Goal: Task Accomplishment & Management: Manage account settings

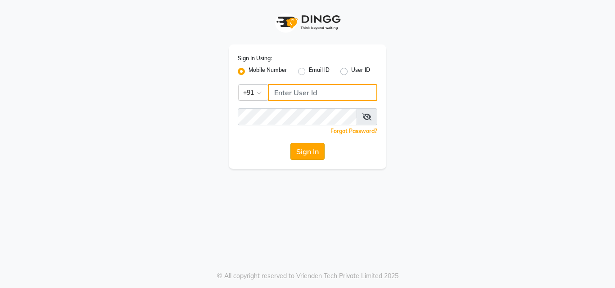
type input "7875017314"
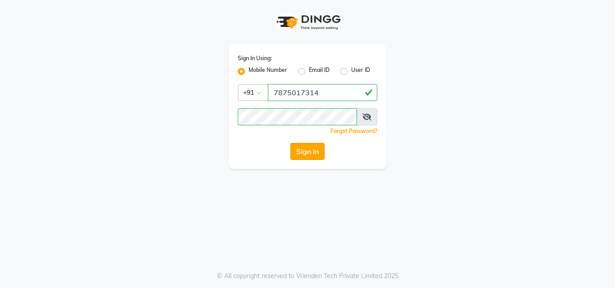
click at [309, 149] on button "Sign In" at bounding box center [307, 151] width 34 height 17
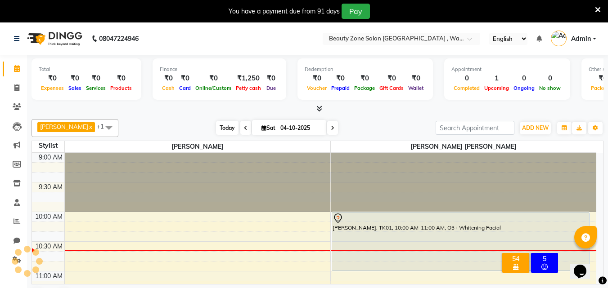
click at [222, 130] on span "Today" at bounding box center [227, 128] width 23 height 14
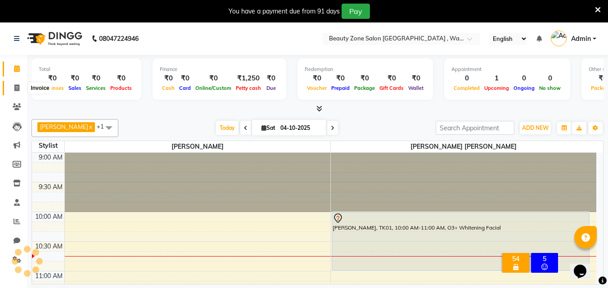
click at [19, 88] on icon at bounding box center [16, 88] width 5 height 7
select select "service"
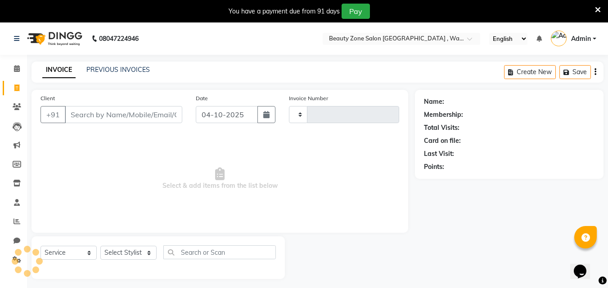
type input "0469"
select select "4568"
click at [106, 122] on input "Client" at bounding box center [123, 114] width 117 height 17
click at [113, 118] on input "Client" at bounding box center [123, 114] width 117 height 17
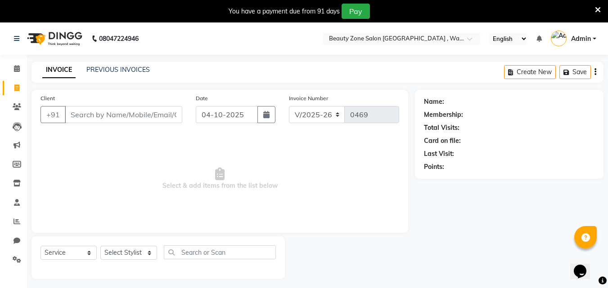
type input "a"
click at [112, 66] on link "PREVIOUS INVOICES" at bounding box center [117, 70] width 63 height 8
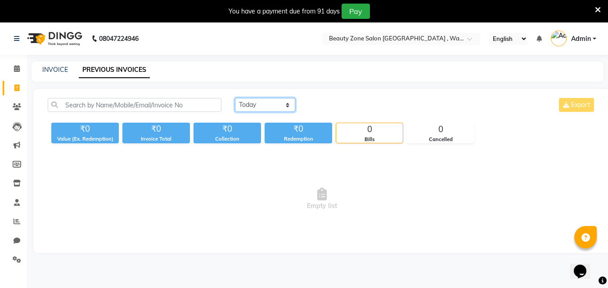
click at [280, 105] on select "Today Yesterday Custom Range" at bounding box center [265, 105] width 60 height 14
select select "range"
click at [235, 98] on select "Today Yesterday Custom Range" at bounding box center [265, 105] width 60 height 14
click at [270, 145] on div "Today Yesterday Custom Range 04-10-2025 - 04-10-2025 Export ₹0 Value (Ex. Redem…" at bounding box center [321, 171] width 577 height 164
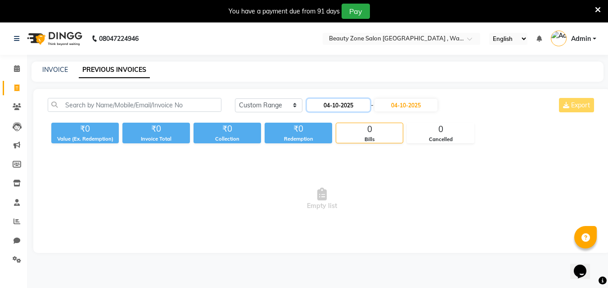
click at [350, 102] on input "04-10-2025" at bounding box center [338, 105] width 63 height 13
select select "10"
select select "2025"
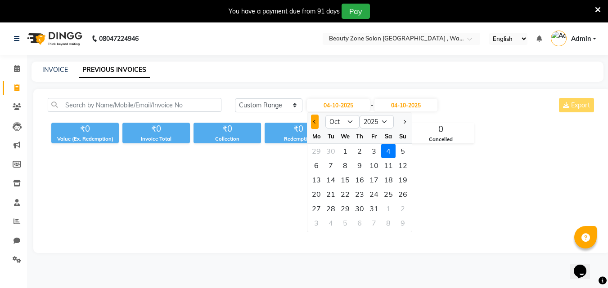
click at [315, 122] on span "Previous month" at bounding box center [315, 122] width 4 height 4
select select "9"
click at [315, 153] on div "1" at bounding box center [316, 151] width 14 height 14
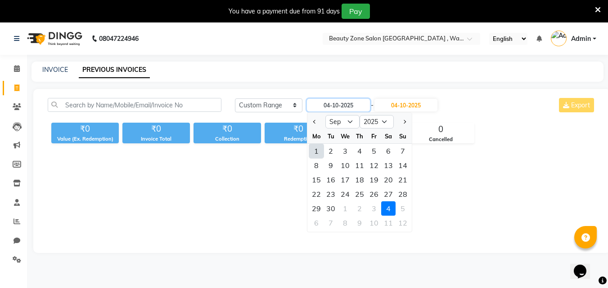
type input "01-09-2025"
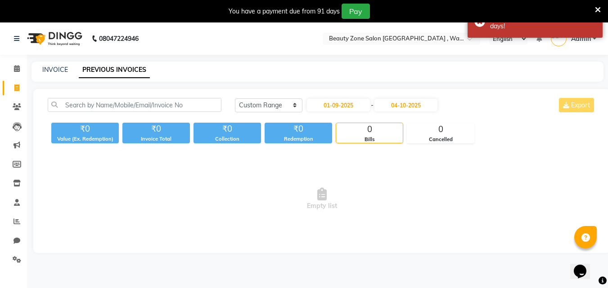
click at [421, 98] on div "Today Yesterday Custom Range 01-09-2025 - 04-10-2025 Export ₹0 Value (Ex. Redem…" at bounding box center [321, 171] width 577 height 164
click at [423, 102] on input "04-10-2025" at bounding box center [405, 105] width 63 height 13
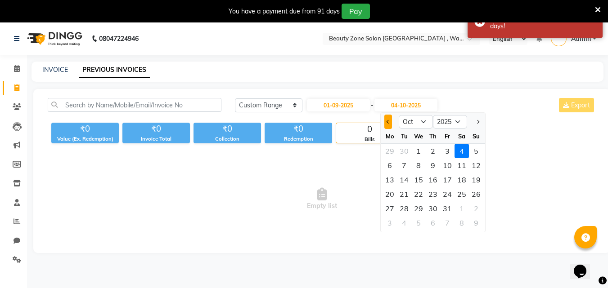
click at [387, 120] on button "Previous month" at bounding box center [388, 122] width 8 height 14
select select "9"
click at [408, 207] on div "30" at bounding box center [404, 209] width 14 height 14
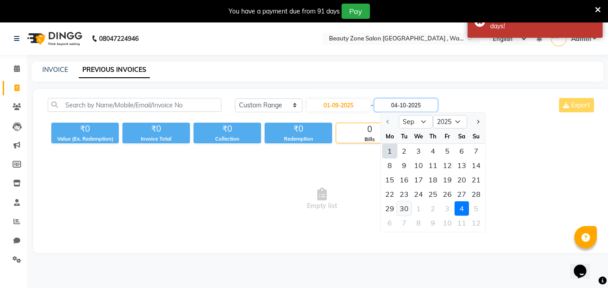
type input "30-09-2025"
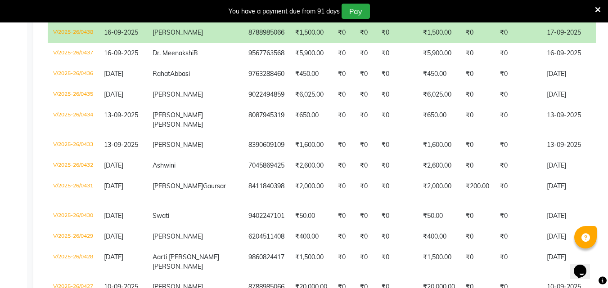
scroll to position [757, 0]
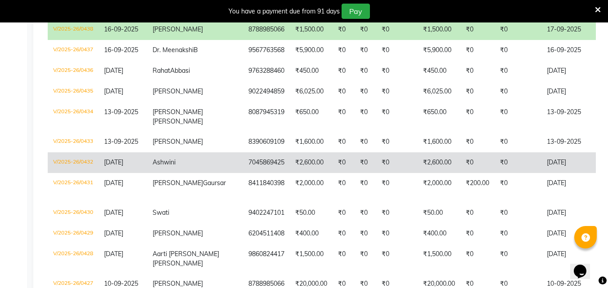
click at [376, 173] on td "₹0" at bounding box center [396, 163] width 41 height 21
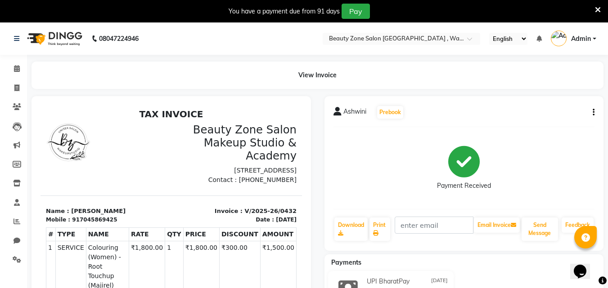
click at [97, 224] on div "917045869425" at bounding box center [94, 220] width 45 height 8
copy div "917045869425"
click at [15, 89] on icon at bounding box center [16, 88] width 5 height 7
select select "4568"
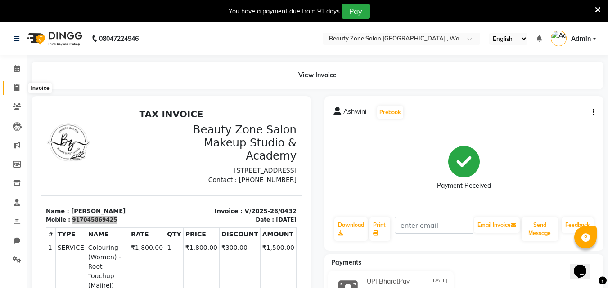
select select "service"
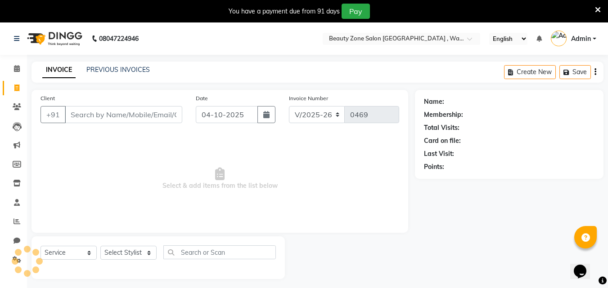
scroll to position [23, 0]
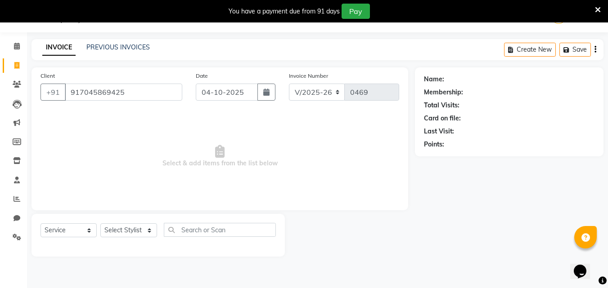
type input "917045869425"
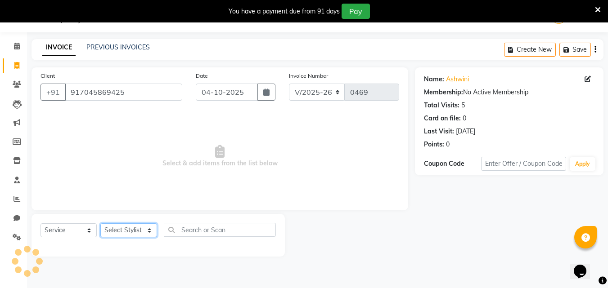
click at [130, 230] on select "Select Stylist Meghna Meshram Shivani Eknath Khade" at bounding box center [128, 231] width 57 height 14
select select "83666"
click at [100, 224] on select "Select Stylist Meghna Meshram Shivani Eknath Khade" at bounding box center [128, 231] width 57 height 14
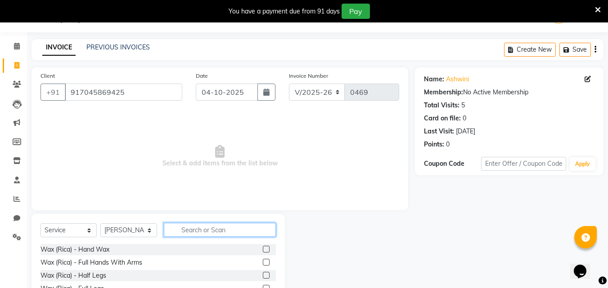
click at [224, 234] on input "text" at bounding box center [220, 230] width 112 height 14
type input "EY"
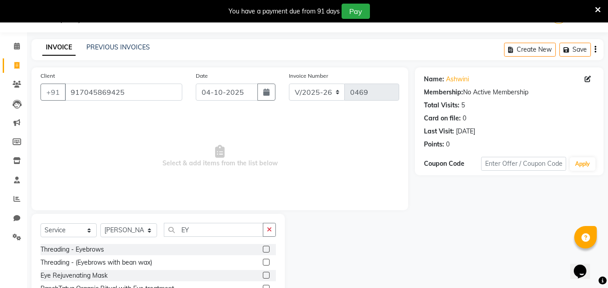
click at [263, 247] on label at bounding box center [266, 249] width 7 height 7
click at [263, 247] on input "checkbox" at bounding box center [266, 250] width 6 height 6
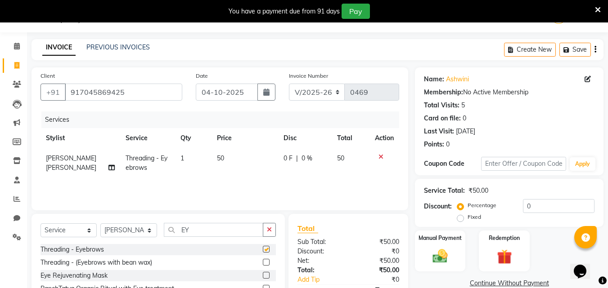
checkbox input "false"
click at [225, 231] on input "EY" at bounding box center [213, 230] width 99 height 14
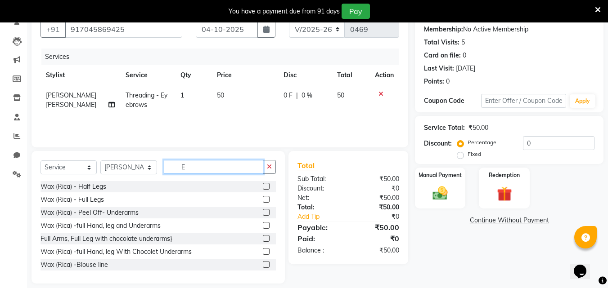
scroll to position [88, 0]
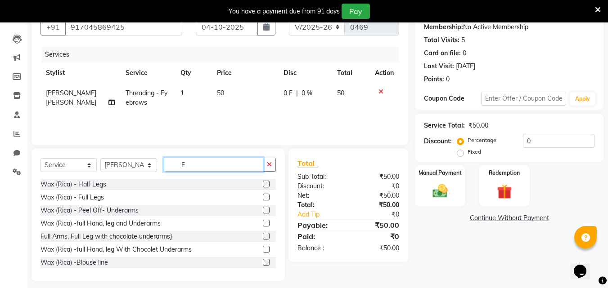
click at [210, 166] on input "E" at bounding box center [213, 165] width 99 height 14
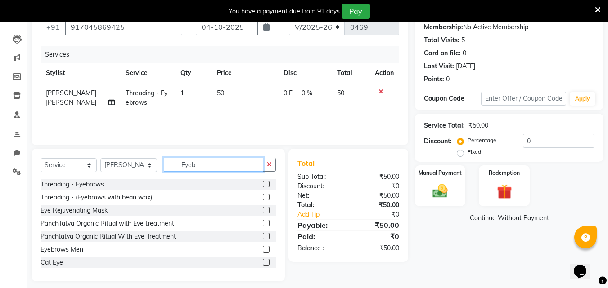
scroll to position [75, 0]
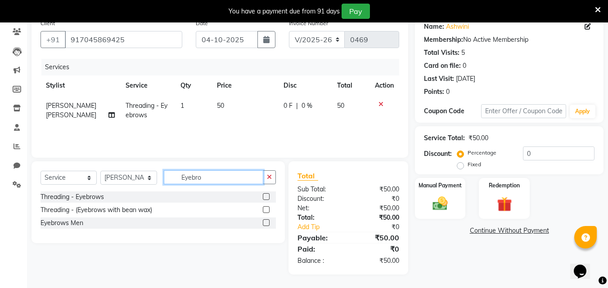
type input "Eyebro"
click at [265, 220] on label at bounding box center [266, 223] width 7 height 7
click at [265, 221] on input "checkbox" at bounding box center [266, 224] width 6 height 6
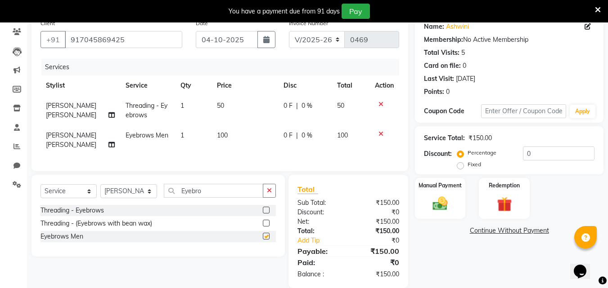
checkbox input "false"
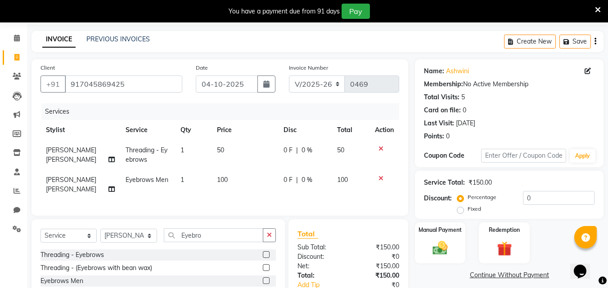
scroll to position [30, 0]
click at [257, 88] on button "button" at bounding box center [266, 84] width 18 height 17
select select "10"
select select "2025"
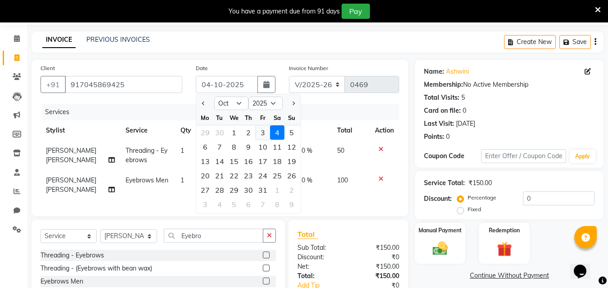
click at [262, 128] on div "3" at bounding box center [263, 133] width 14 height 14
type input "03-10-2025"
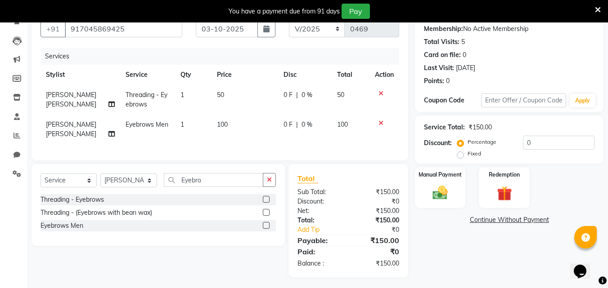
scroll to position [95, 0]
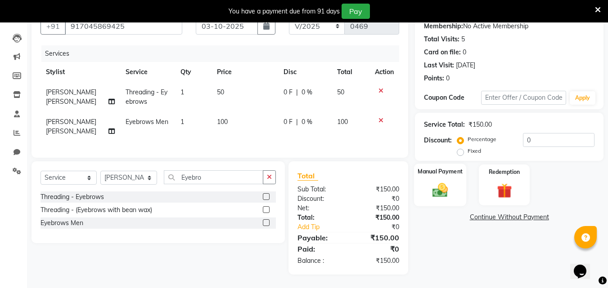
click at [434, 181] on img at bounding box center [440, 190] width 25 height 18
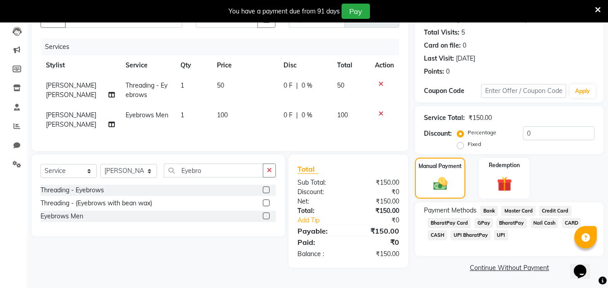
click at [482, 234] on span "UPI BharatPay" at bounding box center [470, 235] width 40 height 10
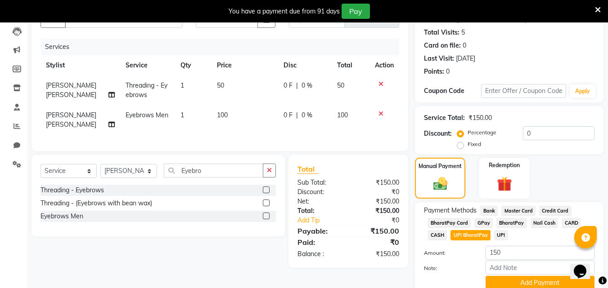
scroll to position [133, 0]
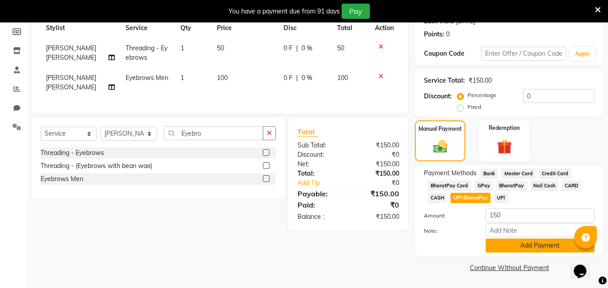
click at [531, 250] on button "Add Payment" at bounding box center [540, 246] width 109 height 14
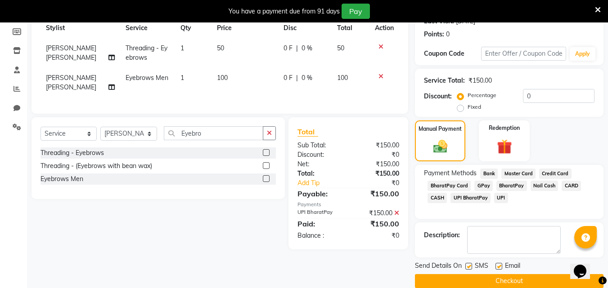
click at [464, 270] on div "Send Details On SMS Email" at bounding box center [509, 266] width 189 height 11
click at [467, 270] on label at bounding box center [468, 266] width 7 height 7
click at [467, 270] on input "checkbox" at bounding box center [468, 267] width 6 height 6
checkbox input "false"
click at [498, 266] on label at bounding box center [498, 266] width 7 height 7
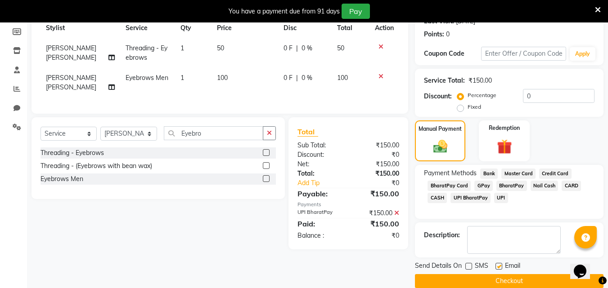
click at [498, 266] on input "checkbox" at bounding box center [498, 267] width 6 height 6
checkbox input "false"
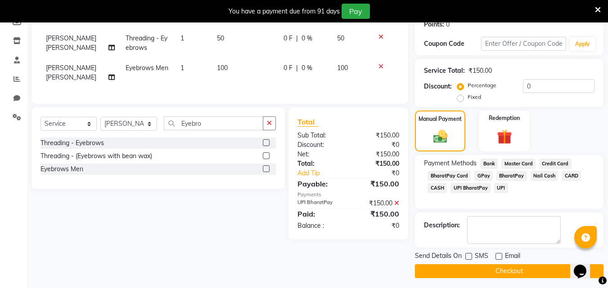
scroll to position [146, 0]
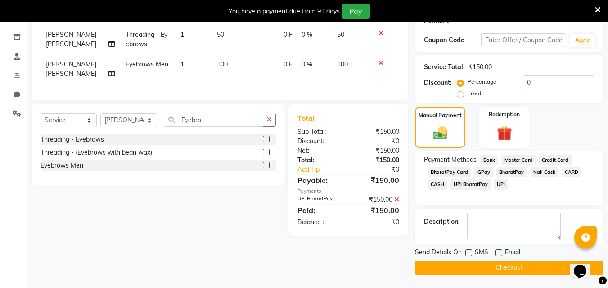
click at [495, 261] on button "Checkout" at bounding box center [509, 268] width 189 height 14
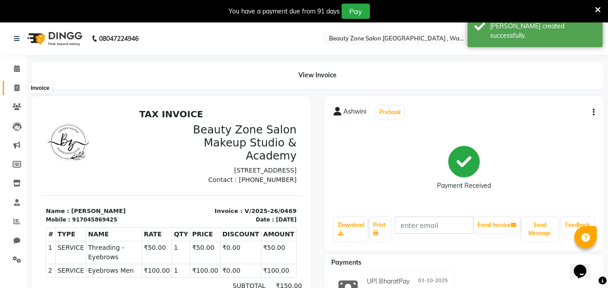
click at [19, 86] on icon at bounding box center [16, 88] width 5 height 7
select select "service"
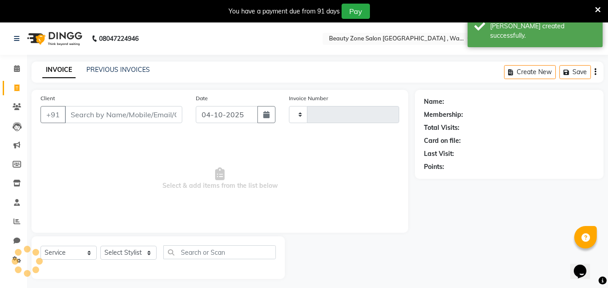
type input "0470"
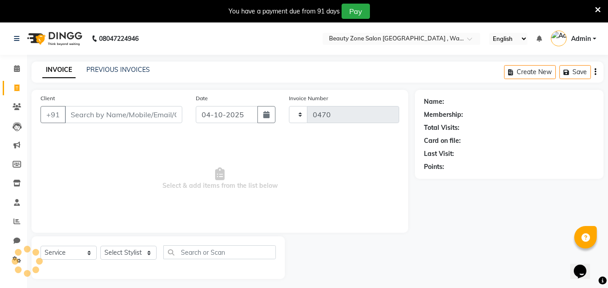
select select "4568"
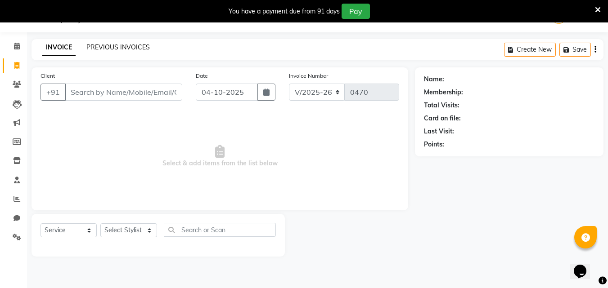
click at [124, 43] on link "PREVIOUS INVOICES" at bounding box center [117, 47] width 63 height 8
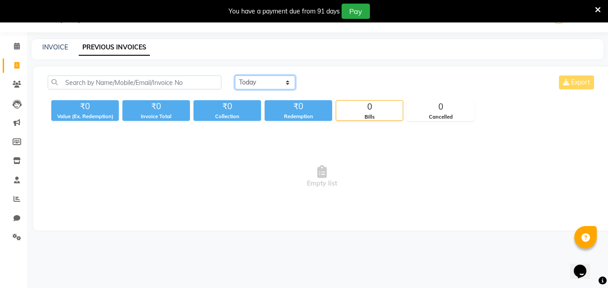
click at [268, 85] on select "Today Yesterday Custom Range" at bounding box center [265, 83] width 60 height 14
select select "yesterday"
click at [235, 76] on select "Today Yesterday Custom Range" at bounding box center [265, 83] width 60 height 14
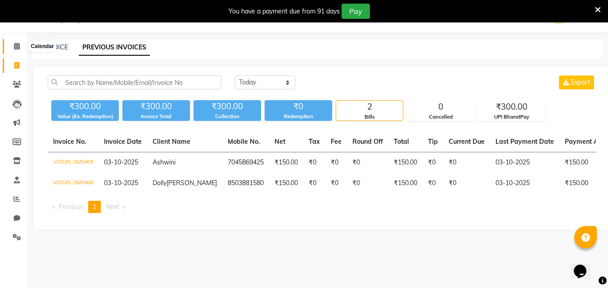
click at [18, 42] on span at bounding box center [17, 46] width 16 height 10
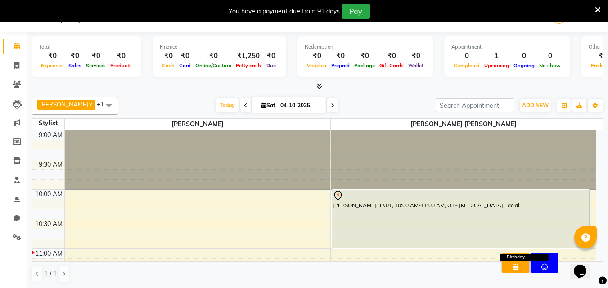
click at [516, 264] on icon at bounding box center [515, 267] width 5 height 6
click at [518, 264] on icon at bounding box center [515, 267] width 5 height 6
click at [519, 255] on div "54" at bounding box center [515, 259] width 23 height 8
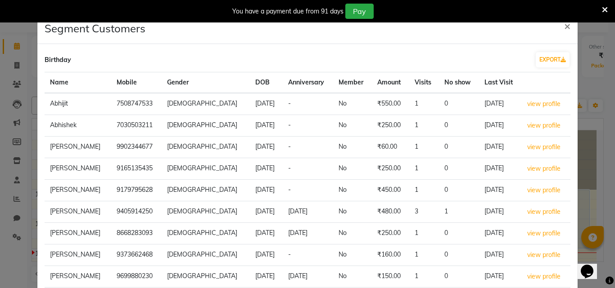
scroll to position [102, 0]
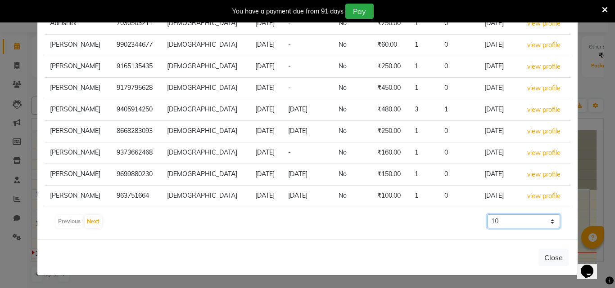
click at [547, 223] on select "10 50 100 500" at bounding box center [523, 222] width 73 height 14
select select "100"
click at [487, 215] on select "10 50 100 500" at bounding box center [523, 222] width 73 height 14
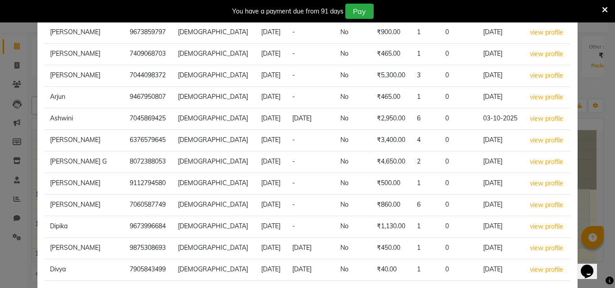
scroll to position [36, 0]
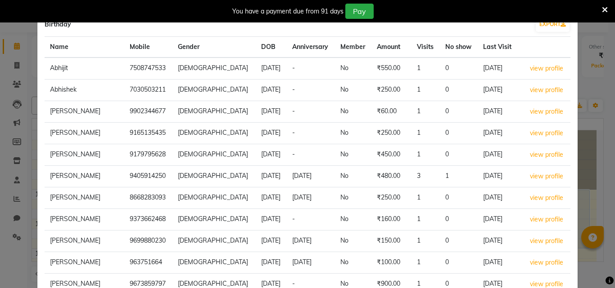
click at [603, 7] on icon at bounding box center [605, 10] width 6 height 8
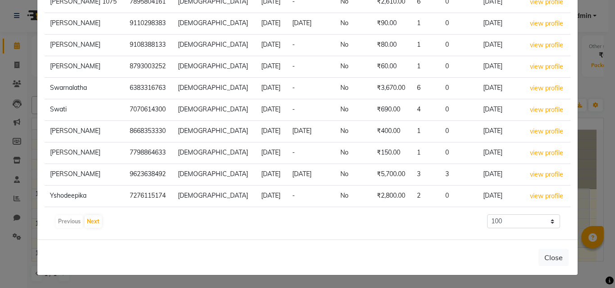
scroll to position [1008, 0]
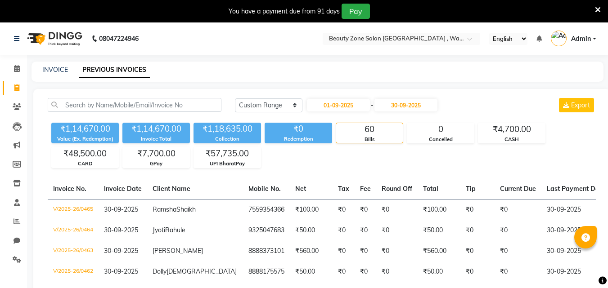
select select "range"
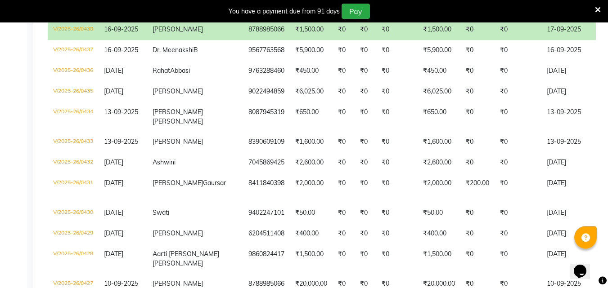
scroll to position [757, 0]
click at [596, 9] on icon at bounding box center [598, 10] width 6 height 8
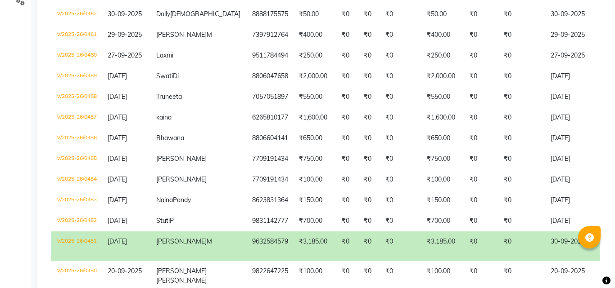
scroll to position [0, 0]
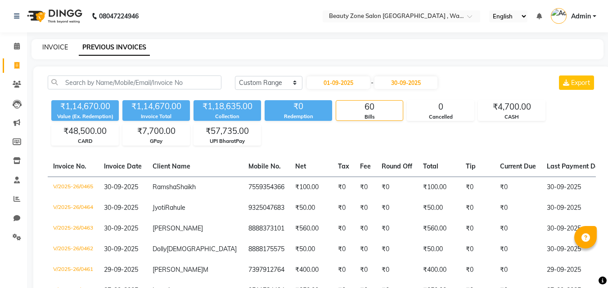
click at [47, 48] on link "INVOICE" at bounding box center [55, 47] width 26 height 8
select select "service"
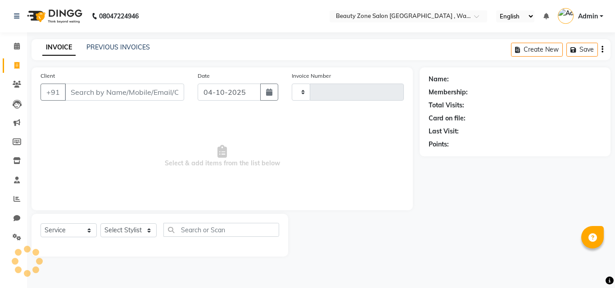
type input "0470"
select select "4568"
click at [131, 96] on input "Client" at bounding box center [124, 92] width 119 height 17
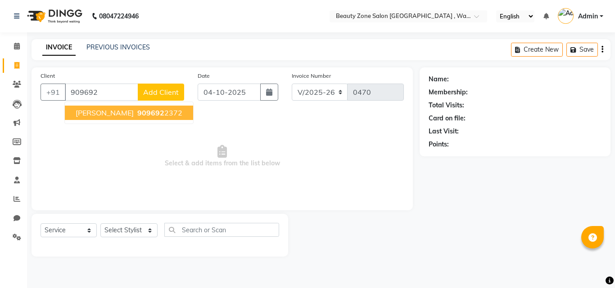
click at [111, 113] on span "Alisha Pathan" at bounding box center [105, 112] width 58 height 9
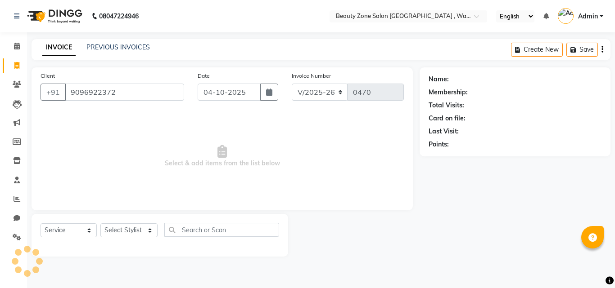
type input "9096922372"
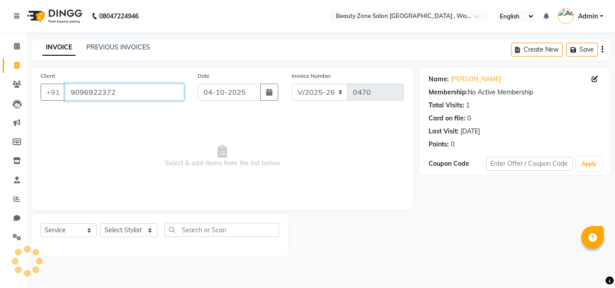
click at [162, 90] on input "9096922372" at bounding box center [124, 92] width 119 height 17
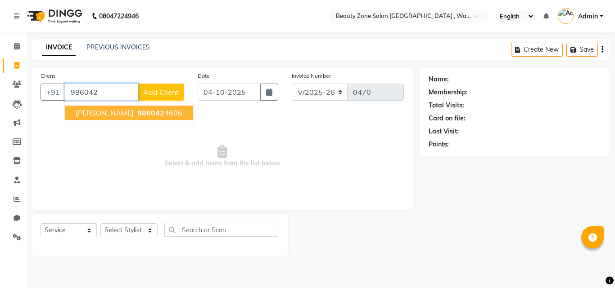
click at [152, 117] on button "Alisha Feranandes 986042 4606" at bounding box center [129, 113] width 128 height 14
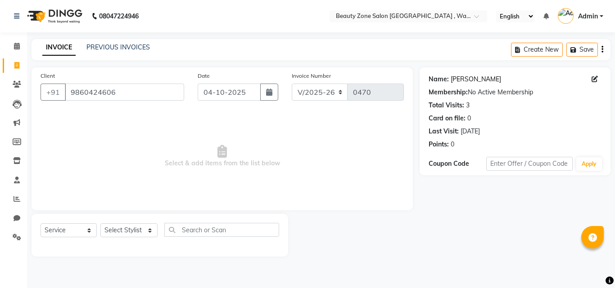
click at [481, 79] on link "Alisha Feranandes" at bounding box center [475, 79] width 50 height 9
click at [131, 97] on input "9860424606" at bounding box center [124, 92] width 119 height 17
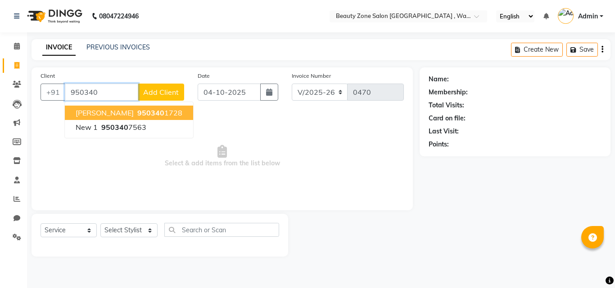
click at [158, 113] on ngb-highlight "950340 1728" at bounding box center [158, 112] width 47 height 9
type input "9503401728"
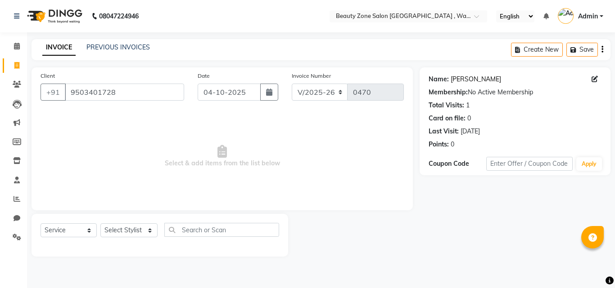
click at [473, 80] on link "Shakila Baij" at bounding box center [475, 79] width 50 height 9
click at [125, 90] on input "9503401728" at bounding box center [124, 92] width 119 height 17
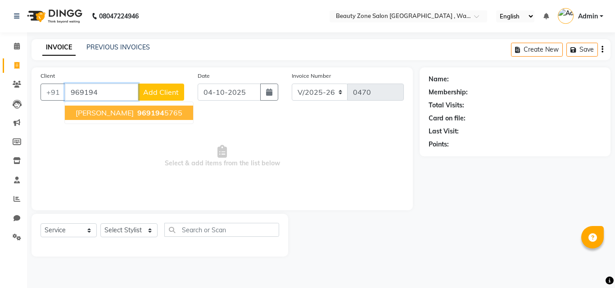
click at [117, 110] on span "Padma Chandra" at bounding box center [105, 112] width 58 height 9
type input "9691945765"
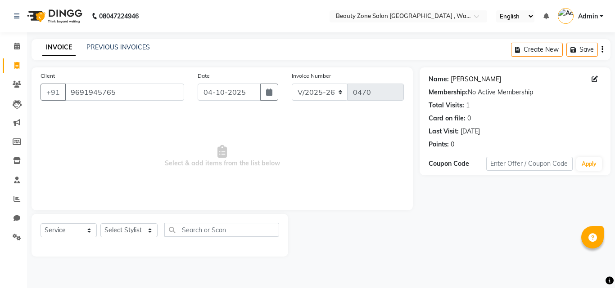
click at [474, 81] on link "Padma Chandra" at bounding box center [475, 79] width 50 height 9
click at [126, 98] on input "9691945765" at bounding box center [124, 92] width 119 height 17
click at [100, 89] on input "Client" at bounding box center [124, 92] width 119 height 17
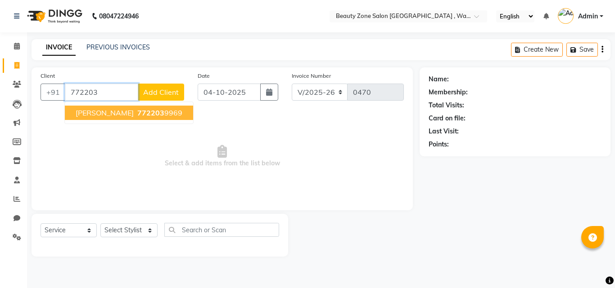
click at [137, 116] on span "772203" at bounding box center [150, 112] width 27 height 9
type input "7722039969"
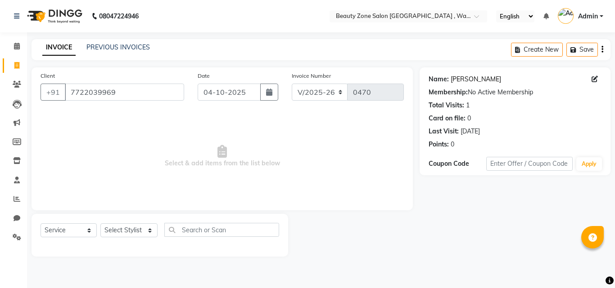
click at [470, 82] on link "Eisha Kochhar" at bounding box center [475, 79] width 50 height 9
click at [149, 83] on div "Client +91 7722039969" at bounding box center [112, 89] width 157 height 37
click at [142, 93] on input "7722039969" at bounding box center [124, 92] width 119 height 17
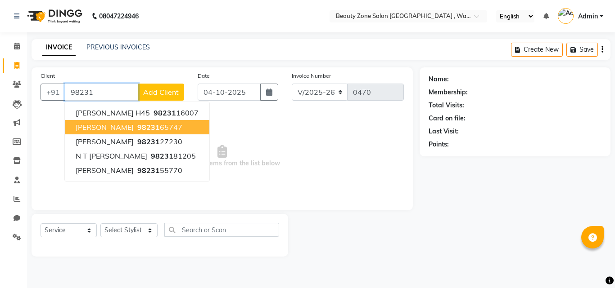
click at [105, 125] on span "Rashi Kapoor" at bounding box center [105, 127] width 58 height 9
type input "9823165747"
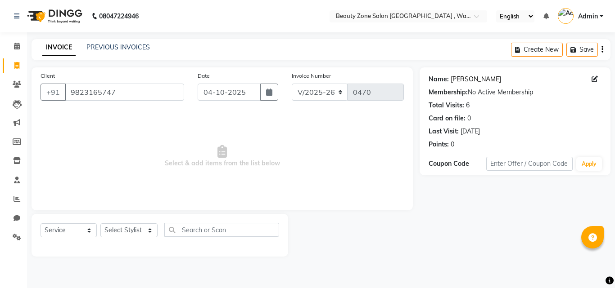
click at [476, 76] on link "Rashi Kapoor" at bounding box center [475, 79] width 50 height 9
click at [147, 90] on input "9823165747" at bounding box center [124, 92] width 119 height 17
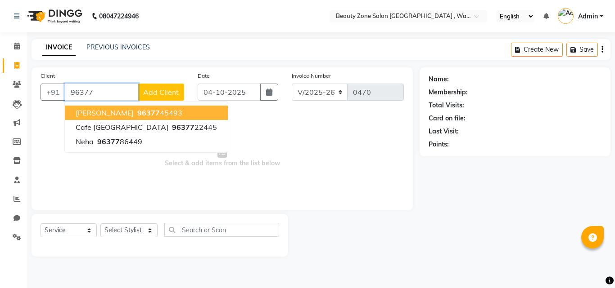
click at [145, 113] on ngb-highlight "96377 45493" at bounding box center [158, 112] width 47 height 9
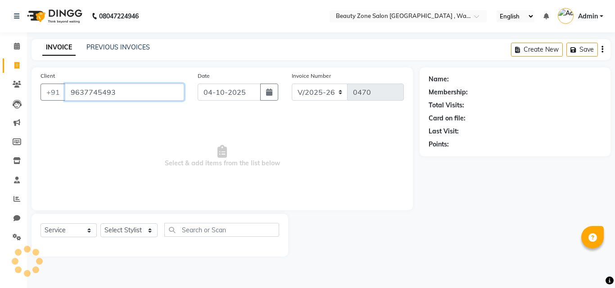
type input "9637745493"
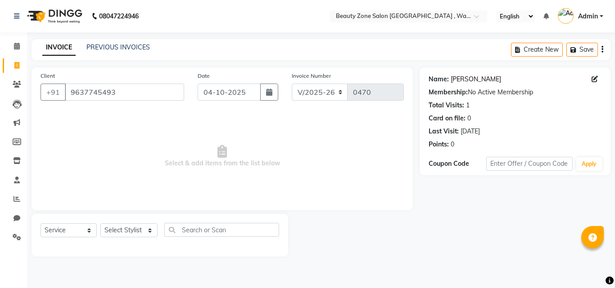
click at [456, 79] on link "Khadija Kazi" at bounding box center [475, 79] width 50 height 9
click at [124, 90] on input "9637745493" at bounding box center [124, 92] width 119 height 17
click at [127, 94] on input "Client" at bounding box center [124, 92] width 119 height 17
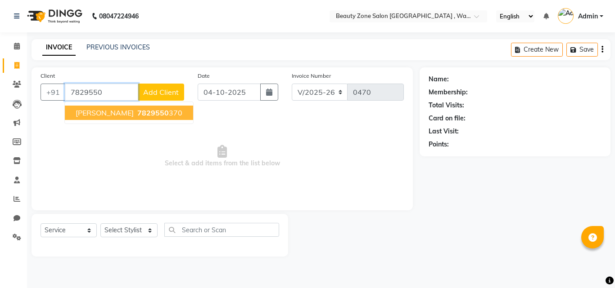
click at [157, 108] on span "7829550" at bounding box center [153, 112] width 32 height 9
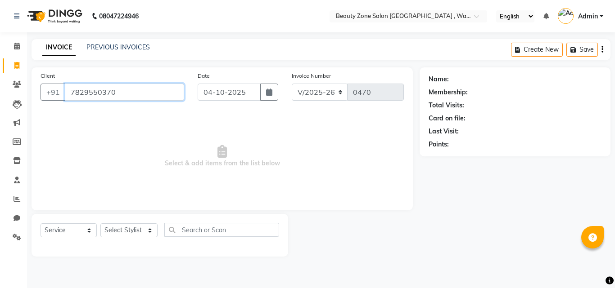
type input "7829550370"
click at [492, 78] on link "Priyanka Moorjani" at bounding box center [475, 79] width 50 height 9
click at [145, 95] on input "7829550370" at bounding box center [124, 92] width 119 height 17
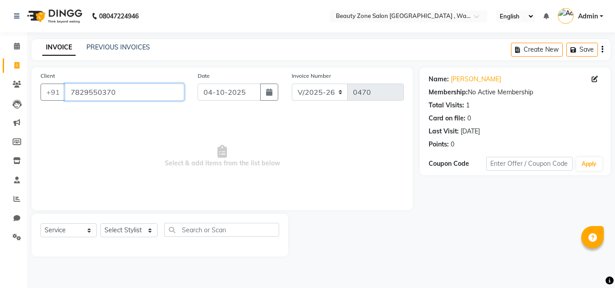
click at [145, 95] on input "7829550370" at bounding box center [124, 92] width 119 height 17
click at [101, 88] on input "Client" at bounding box center [124, 92] width 119 height 17
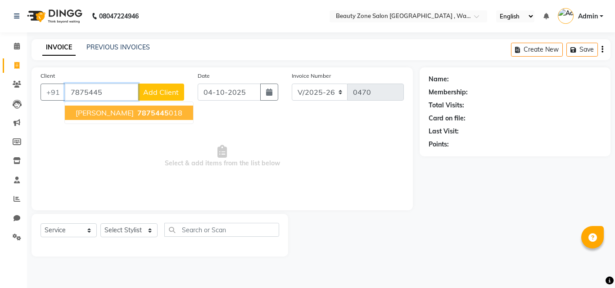
click at [153, 116] on span "7875445" at bounding box center [153, 112] width 32 height 9
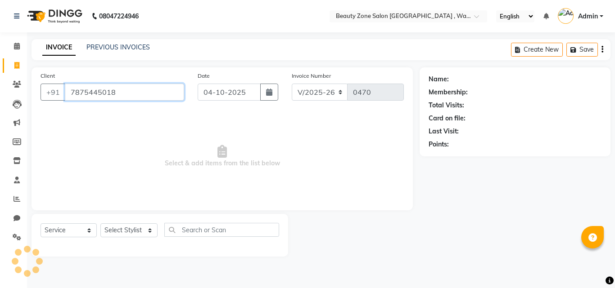
type input "7875445018"
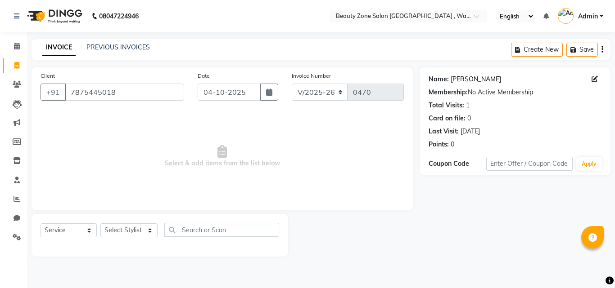
click at [482, 77] on link "Vanita Sukhani" at bounding box center [475, 79] width 50 height 9
click at [162, 91] on input "7875445018" at bounding box center [124, 92] width 119 height 17
click at [124, 91] on input "Client" at bounding box center [124, 92] width 119 height 17
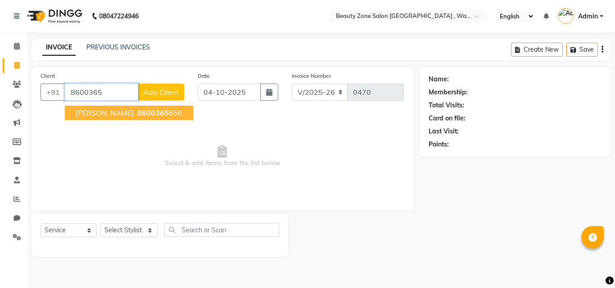
click at [122, 108] on button "Mrs. Lamba 8600365 656" at bounding box center [129, 113] width 128 height 14
type input "8600365656"
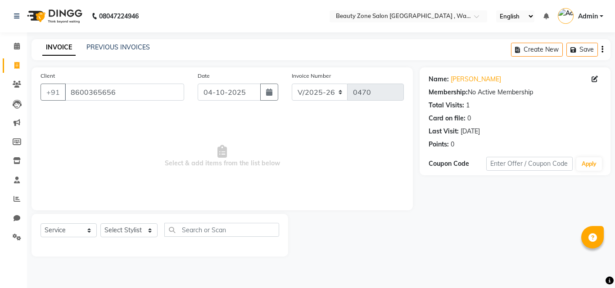
click at [463, 73] on div "Name: Mrs. Lamba Membership: No Active Membership Total Visits: 1 Card on file:…" at bounding box center [514, 110] width 173 height 78
click at [463, 78] on link "Mrs. Lamba" at bounding box center [475, 79] width 50 height 9
click at [157, 97] on input "8600365656" at bounding box center [124, 92] width 119 height 17
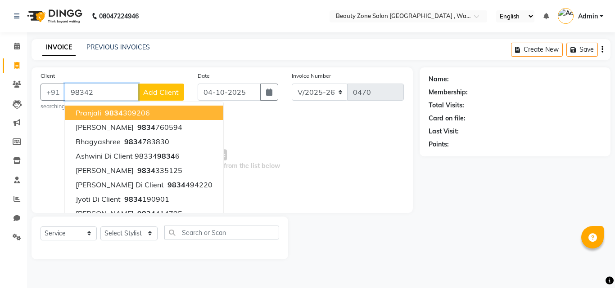
drag, startPoint x: 157, startPoint y: 97, endPoint x: 187, endPoint y: 110, distance: 32.7
click at [184, 101] on div "+91 98342 Pranjali 9834 309206 Ayusha 9834 760594 Bhagyashree 9834 783830 Ashwi…" at bounding box center [113, 92] width 144 height 17
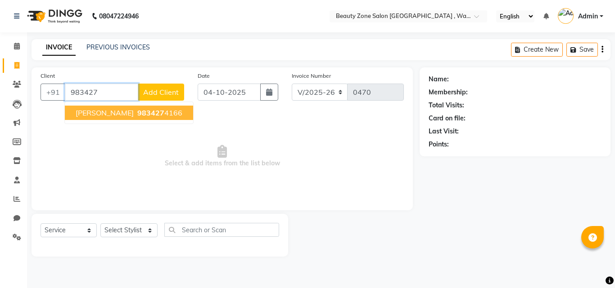
click at [164, 110] on span "983427" at bounding box center [150, 112] width 27 height 9
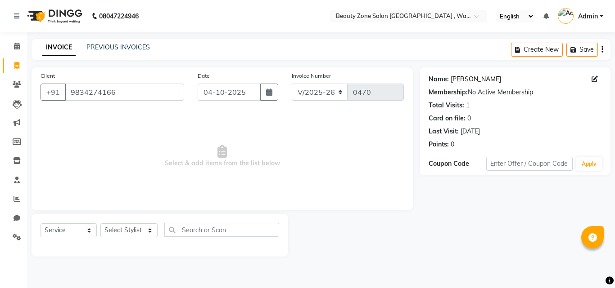
click at [482, 79] on link "Mrs. Shahanaj Patwegar" at bounding box center [475, 79] width 50 height 9
click at [127, 90] on input "9834274166" at bounding box center [124, 92] width 119 height 17
click at [127, 91] on input "9834274166" at bounding box center [124, 92] width 119 height 17
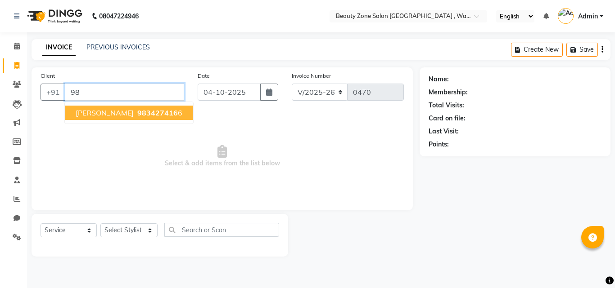
type input "9"
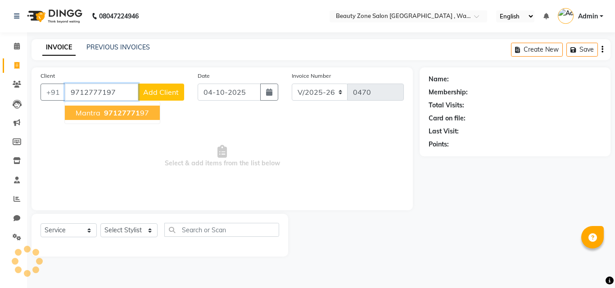
type input "9712777197"
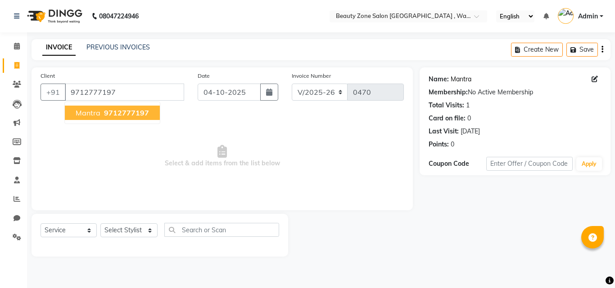
click at [461, 75] on link "Mantra" at bounding box center [460, 79] width 21 height 9
click at [127, 97] on input "9712777197" at bounding box center [124, 92] width 119 height 17
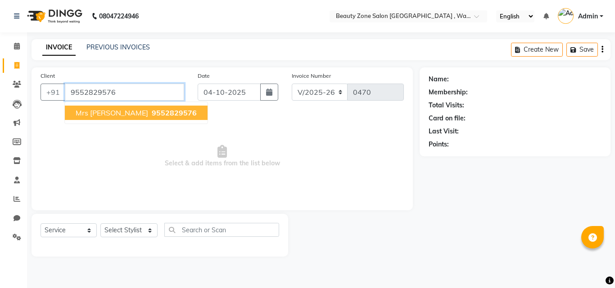
type input "9552829576"
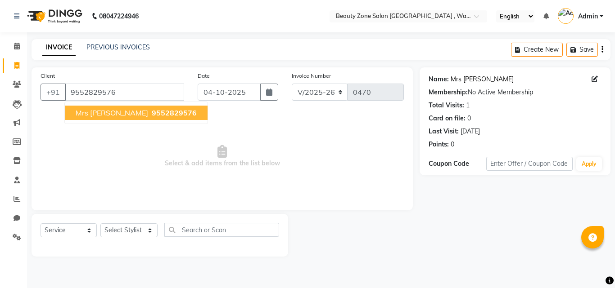
click at [472, 76] on link "Mrs Sara Shrisunder" at bounding box center [481, 79] width 63 height 9
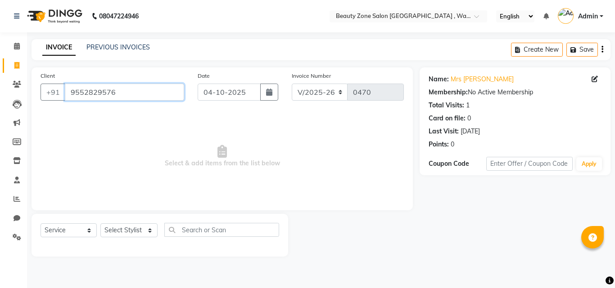
click at [122, 91] on input "9552829576" at bounding box center [124, 92] width 119 height 17
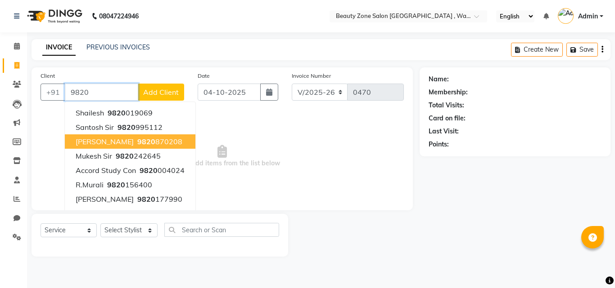
drag, startPoint x: 120, startPoint y: 91, endPoint x: 156, endPoint y: 141, distance: 61.2
click at [156, 101] on div "+91 9820 Shailesh 9820 019069 Santosh sir 9820 995112 jayshree shette 9820 8702…" at bounding box center [113, 92] width 144 height 17
click at [156, 141] on ngb-highlight "9820 870208" at bounding box center [158, 141] width 47 height 9
type input "9820870208"
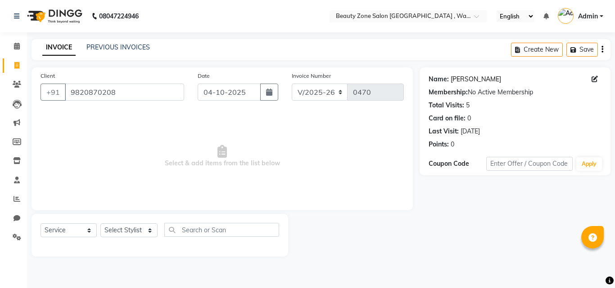
click at [470, 77] on div "Name: Jayshree Shette Membership: No Active Membership Total Visits: 5 Card on …" at bounding box center [514, 110] width 173 height 78
click at [470, 77] on link "Jayshree Shette" at bounding box center [475, 79] width 50 height 9
click at [134, 96] on input "9820870208" at bounding box center [124, 92] width 119 height 17
click at [135, 97] on input "Client" at bounding box center [124, 92] width 119 height 17
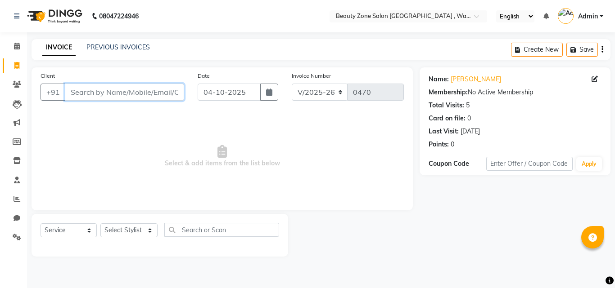
click at [136, 92] on input "Client" at bounding box center [124, 92] width 119 height 17
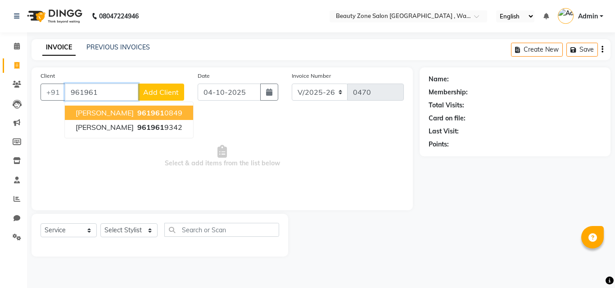
click at [134, 96] on input "961961" at bounding box center [101, 92] width 73 height 17
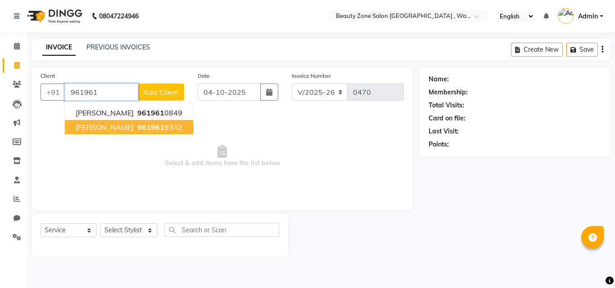
click at [131, 128] on span "maryan mandoza" at bounding box center [105, 127] width 58 height 9
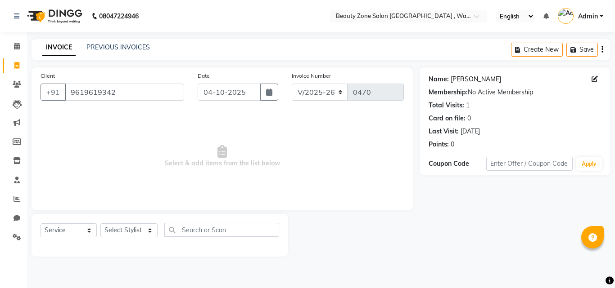
click at [464, 79] on link "Maryan Mandoza" at bounding box center [475, 79] width 50 height 9
click at [156, 96] on input "9619619342" at bounding box center [124, 92] width 119 height 17
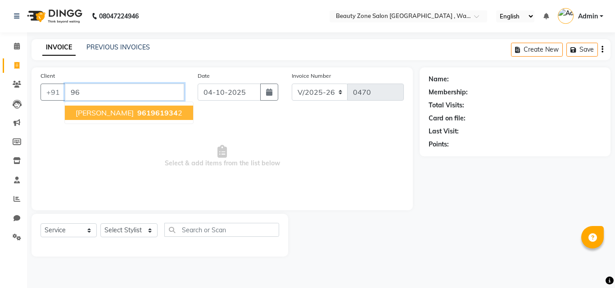
type input "9"
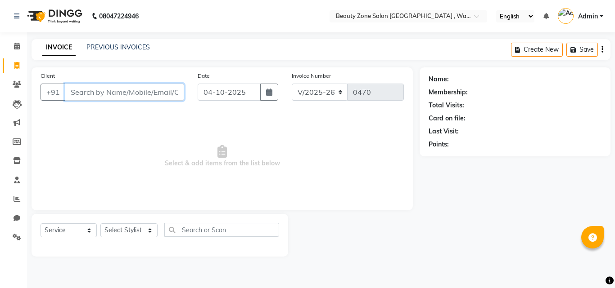
click at [139, 97] on input "Client" at bounding box center [124, 92] width 119 height 17
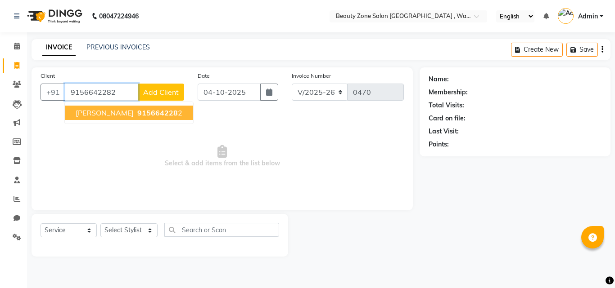
type input "9156642282"
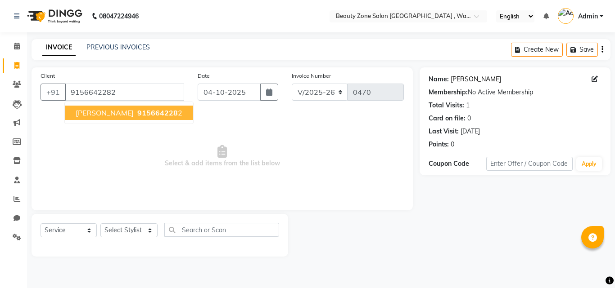
click at [479, 75] on link "Priti Phatak" at bounding box center [475, 79] width 50 height 9
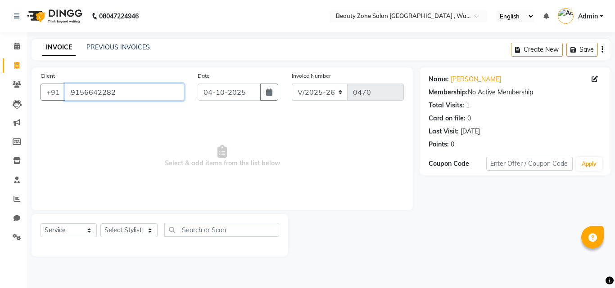
click at [125, 92] on input "9156642282" at bounding box center [124, 92] width 119 height 17
click at [95, 90] on input "Client" at bounding box center [124, 92] width 119 height 17
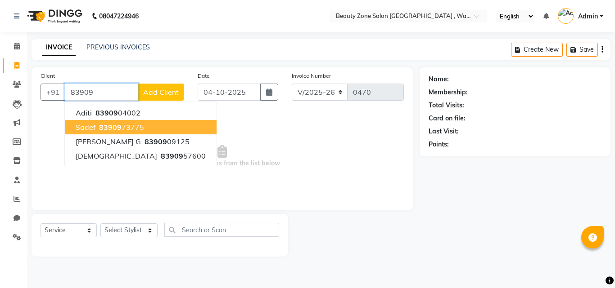
click at [116, 123] on span "83909" at bounding box center [110, 127] width 23 height 9
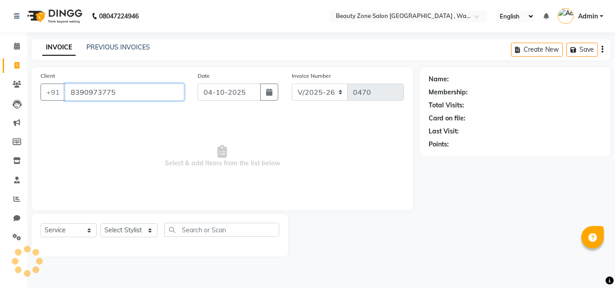
type input "8390973775"
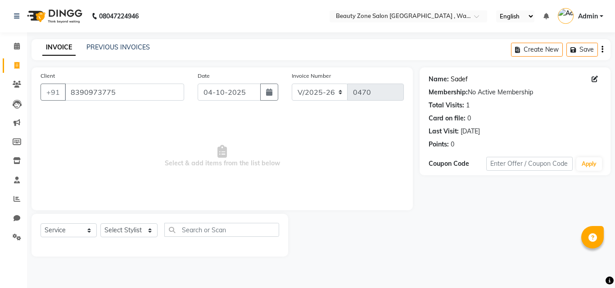
click at [456, 80] on link "Sadef" at bounding box center [458, 79] width 17 height 9
click at [146, 94] on input "8390973775" at bounding box center [124, 92] width 119 height 17
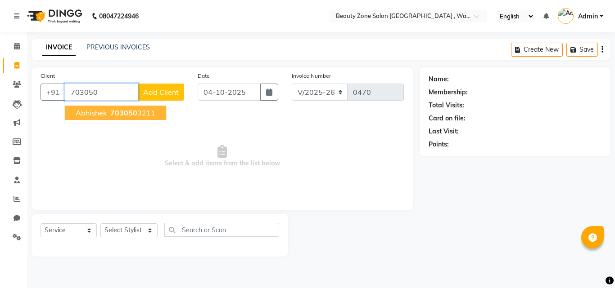
click at [137, 114] on ngb-highlight "703050 3211" at bounding box center [131, 112] width 47 height 9
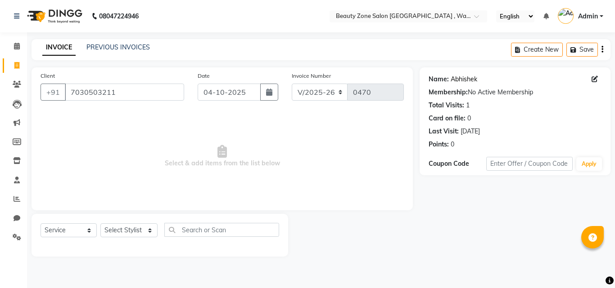
click at [456, 77] on link "Abhishek" at bounding box center [463, 79] width 27 height 9
click at [143, 95] on input "7030503211" at bounding box center [124, 92] width 119 height 17
click at [142, 92] on input "7030503211" at bounding box center [124, 92] width 119 height 17
type input "703050321"
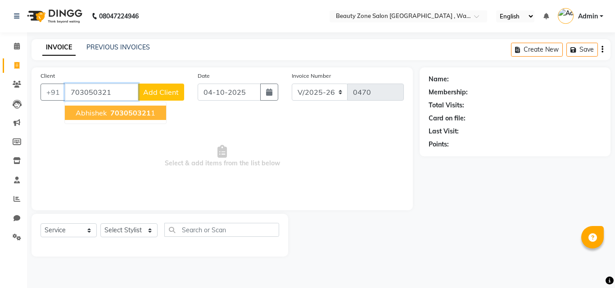
click at [112, 94] on input "703050321" at bounding box center [101, 92] width 73 height 17
click at [137, 116] on span "892741" at bounding box center [150, 112] width 27 height 9
type input "8927418844"
click at [130, 116] on span "Select & add items from the list below" at bounding box center [222, 157] width 363 height 90
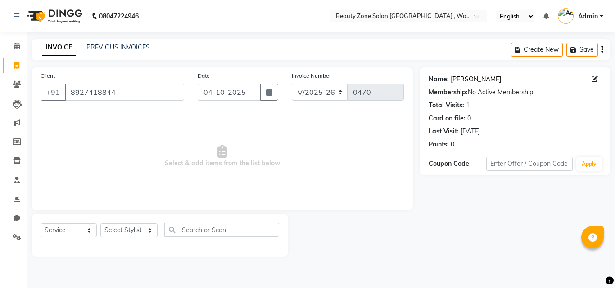
click at [463, 81] on link "Ritu Kumari" at bounding box center [475, 79] width 50 height 9
click at [123, 96] on input "8927418844" at bounding box center [124, 92] width 119 height 17
click at [115, 96] on input "Client" at bounding box center [124, 92] width 119 height 17
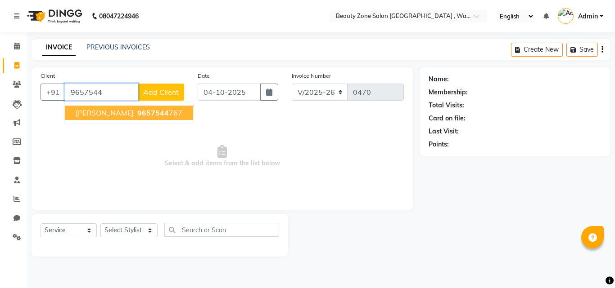
click at [126, 106] on button "Priyanka Vivek Dasnam 9657544 767" at bounding box center [129, 113] width 128 height 14
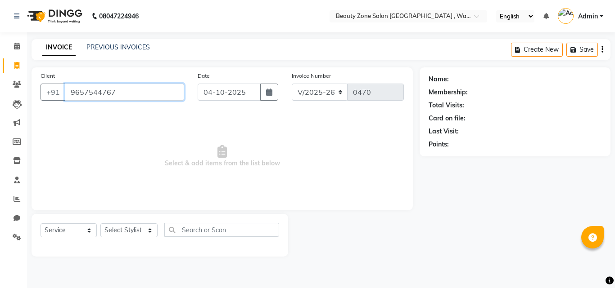
type input "9657544767"
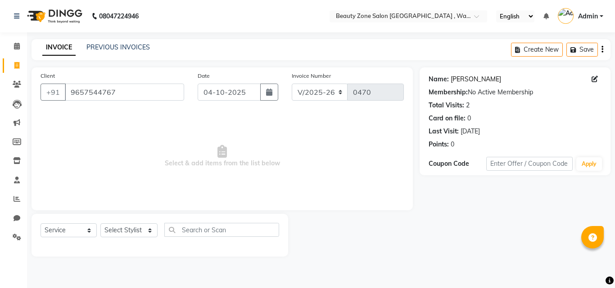
click at [463, 77] on link "Priyanka Vivek Dasnam" at bounding box center [475, 79] width 50 height 9
click at [127, 94] on input "9657544767" at bounding box center [124, 92] width 119 height 17
click at [153, 191] on span "Select & add items from the list below" at bounding box center [222, 157] width 363 height 90
click at [133, 99] on input "9657544767" at bounding box center [124, 92] width 119 height 17
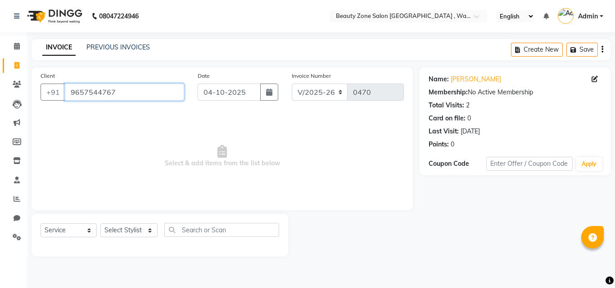
click at [133, 99] on input "9657544767" at bounding box center [124, 92] width 119 height 17
click at [153, 96] on input "Client" at bounding box center [124, 92] width 119 height 17
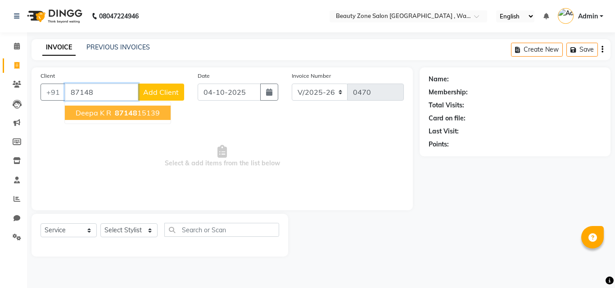
click at [150, 112] on ngb-highlight "87148 15139" at bounding box center [136, 112] width 47 height 9
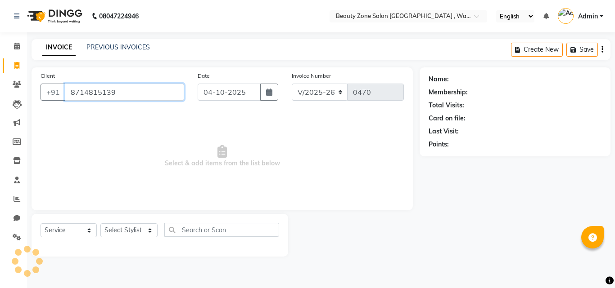
type input "8714815139"
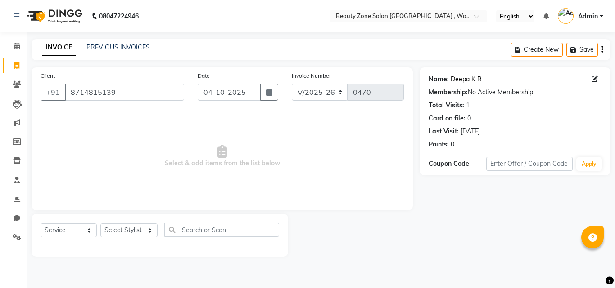
click at [464, 79] on link "Deepa K R" at bounding box center [465, 79] width 31 height 9
click at [121, 87] on input "8714815139" at bounding box center [124, 92] width 119 height 17
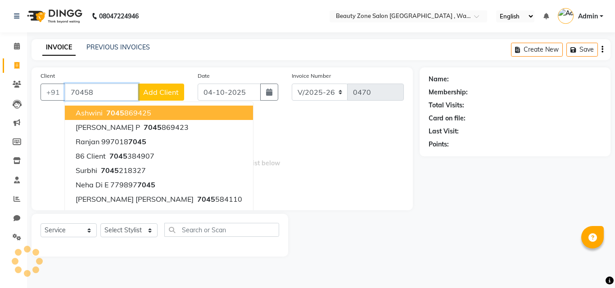
type input "704586"
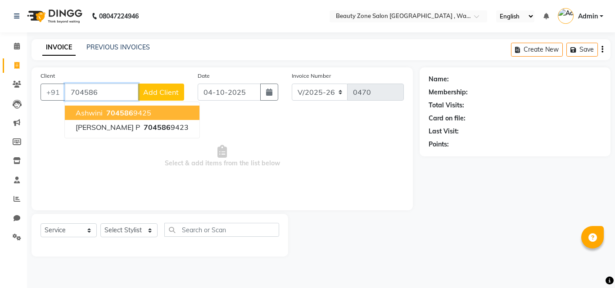
click at [120, 87] on input "704586" at bounding box center [101, 92] width 73 height 17
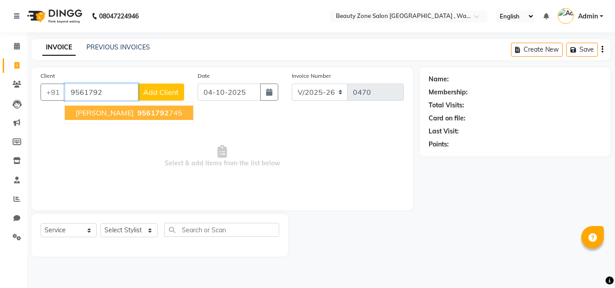
click at [133, 104] on ngb-typeahead-window "Shabnam Patel 9561792 745" at bounding box center [128, 113] width 129 height 23
click at [139, 116] on span "9561792" at bounding box center [153, 112] width 32 height 9
type input "9561792745"
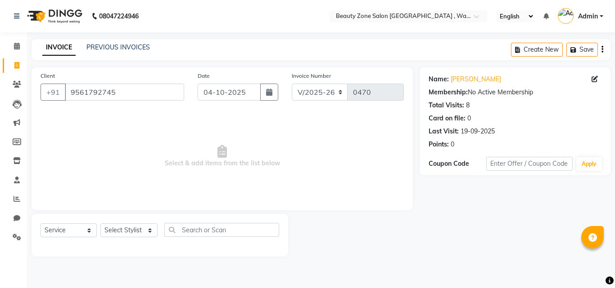
click at [184, 99] on div "Client +91 9561792745" at bounding box center [112, 89] width 157 height 37
click at [133, 96] on input "9561792745" at bounding box center [124, 92] width 119 height 17
click at [133, 95] on input "9561792745" at bounding box center [124, 92] width 119 height 17
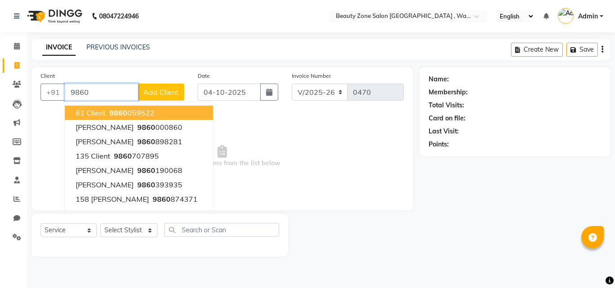
click at [103, 90] on input "9860" at bounding box center [101, 92] width 73 height 17
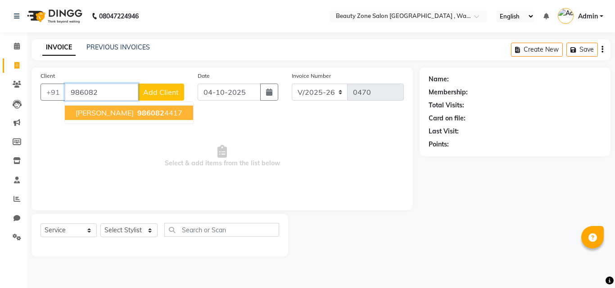
click at [92, 114] on span "Aarti Sanjok Gomes" at bounding box center [105, 112] width 58 height 9
type input "9860824417"
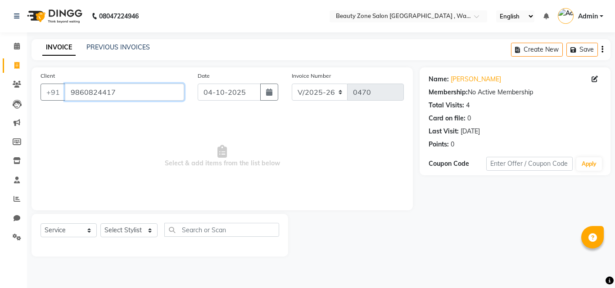
click at [128, 93] on input "9860824417" at bounding box center [124, 92] width 119 height 17
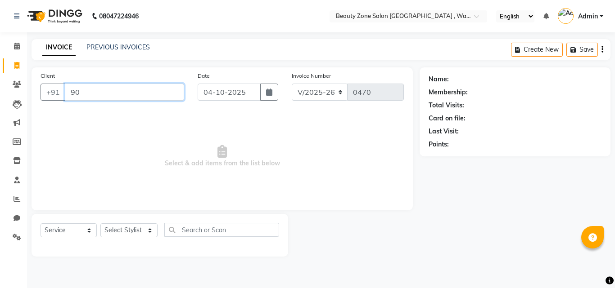
click at [96, 94] on input "90" at bounding box center [124, 92] width 119 height 17
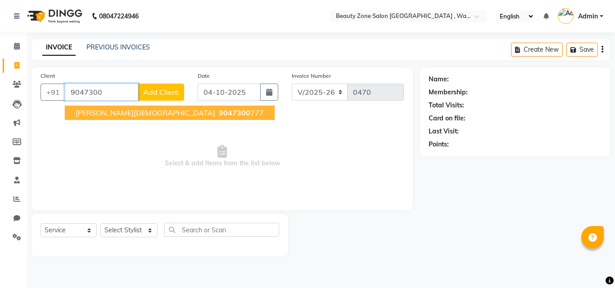
click at [219, 113] on span "9047300" at bounding box center [235, 112] width 32 height 9
type input "9047300777"
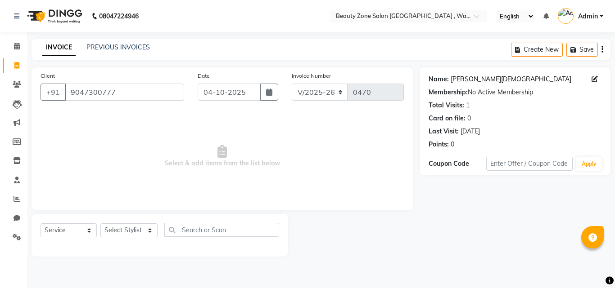
click at [473, 76] on link "Sajeda Islam" at bounding box center [510, 79] width 121 height 9
click at [124, 90] on input "9047300777" at bounding box center [124, 92] width 119 height 17
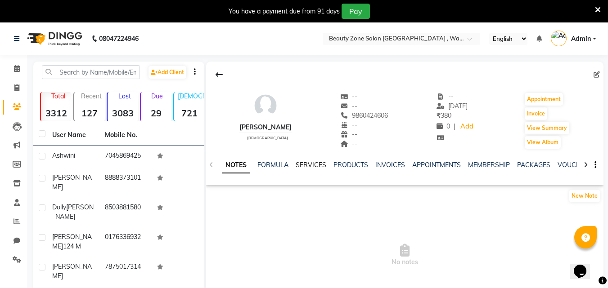
click at [307, 166] on link "SERVICES" at bounding box center [311, 165] width 31 height 8
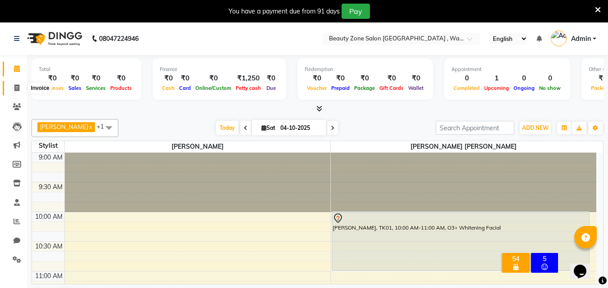
click at [14, 87] on span at bounding box center [17, 88] width 16 height 10
select select "service"
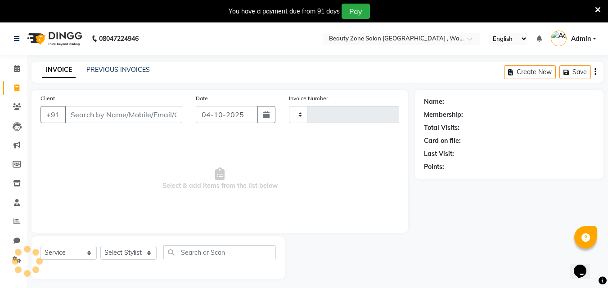
type input "0470"
select select "4568"
click at [74, 117] on input "Client" at bounding box center [123, 114] width 117 height 17
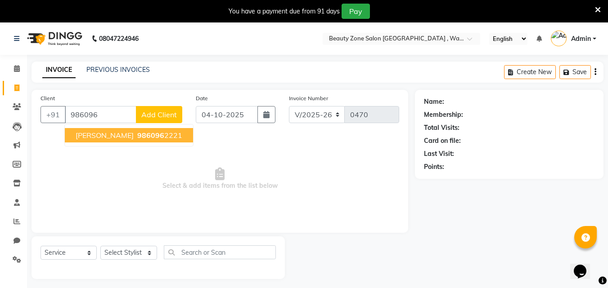
click at [79, 137] on span "[PERSON_NAME]" at bounding box center [105, 135] width 58 height 9
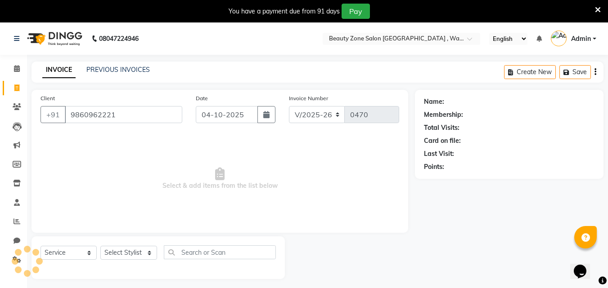
type input "9860962221"
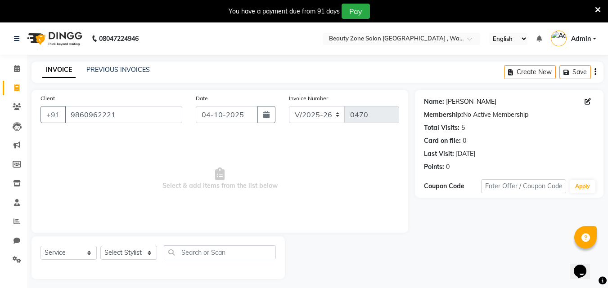
click at [473, 99] on link "[PERSON_NAME]" at bounding box center [471, 101] width 50 height 9
click at [134, 117] on input "9860962221" at bounding box center [123, 114] width 117 height 17
click at [133, 117] on input "9860962221" at bounding box center [123, 114] width 117 height 17
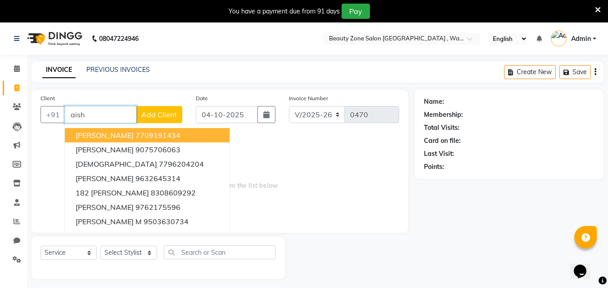
click at [150, 138] on ngb-highlight "7709191434" at bounding box center [157, 135] width 45 height 9
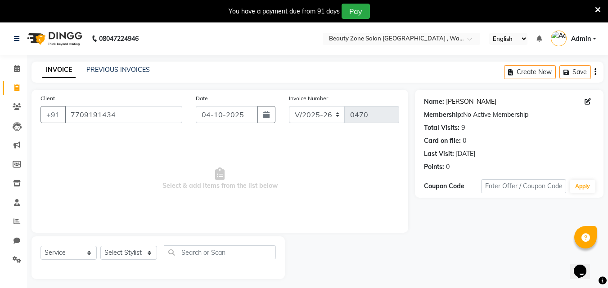
click at [450, 103] on link "[PERSON_NAME]" at bounding box center [471, 101] width 50 height 9
click at [119, 116] on input "7709191434" at bounding box center [123, 114] width 117 height 17
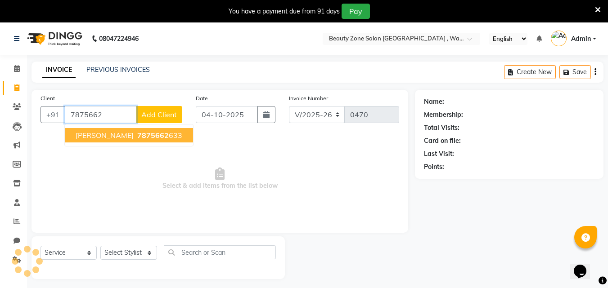
click at [119, 131] on span "[PERSON_NAME]" at bounding box center [105, 135] width 58 height 9
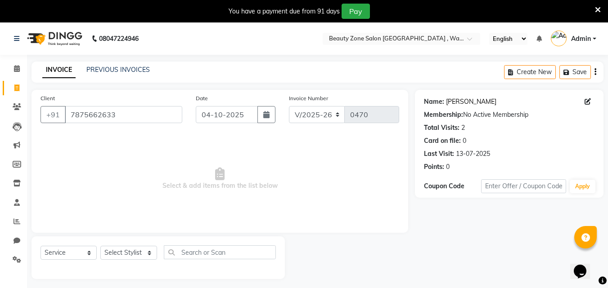
click at [465, 99] on link "[PERSON_NAME]" at bounding box center [471, 101] width 50 height 9
click at [142, 119] on input "7875662633" at bounding box center [123, 114] width 117 height 17
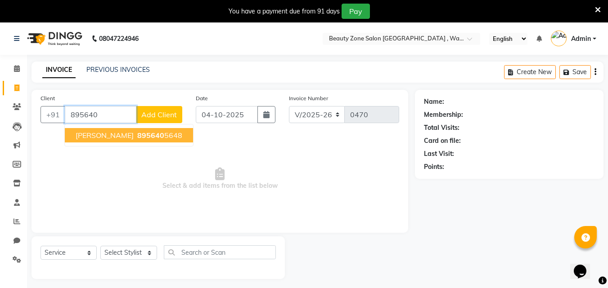
click at [137, 134] on span "895640" at bounding box center [150, 135] width 27 height 9
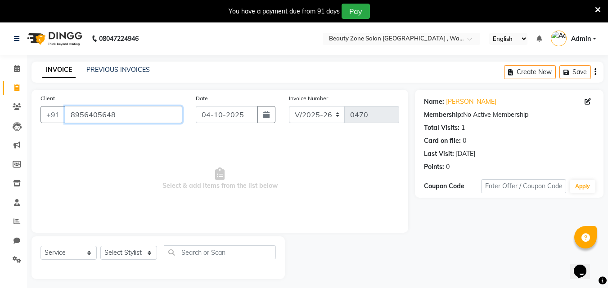
click at [118, 118] on input "8956405648" at bounding box center [123, 114] width 117 height 17
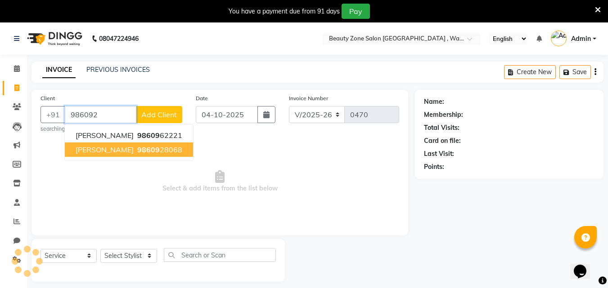
click at [117, 150] on span "Sharmin Saifan" at bounding box center [105, 149] width 58 height 9
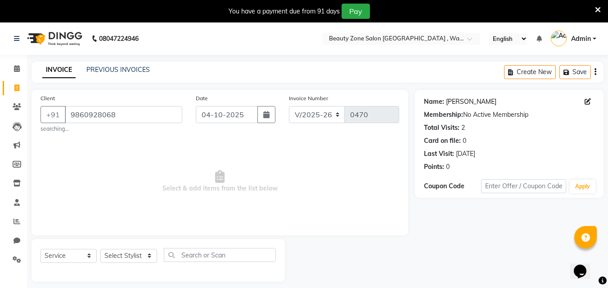
click at [462, 104] on link "Sharmin Saifan" at bounding box center [471, 101] width 50 height 9
click at [131, 113] on input "9860928068" at bounding box center [123, 114] width 117 height 17
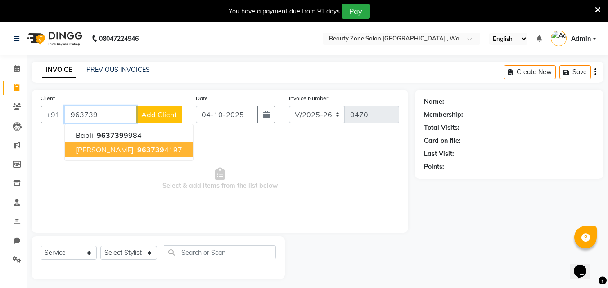
click at [118, 149] on span "Maya Pathan" at bounding box center [105, 149] width 58 height 9
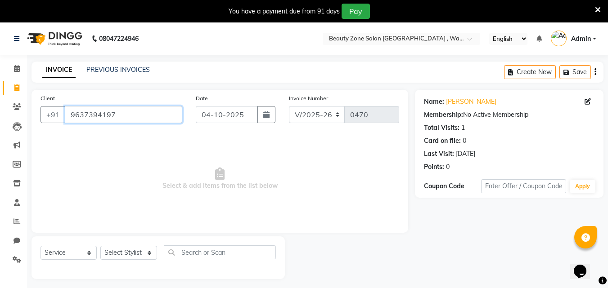
click at [114, 107] on input "9637394197" at bounding box center [123, 114] width 117 height 17
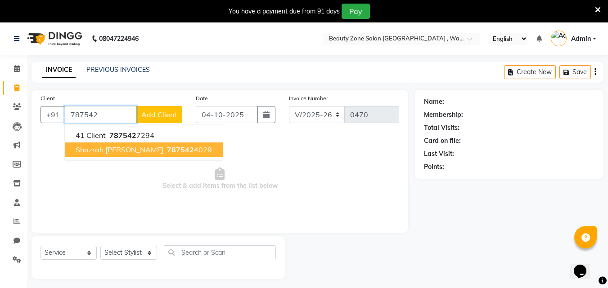
click at [105, 150] on span "Shazrah Baig" at bounding box center [120, 149] width 88 height 9
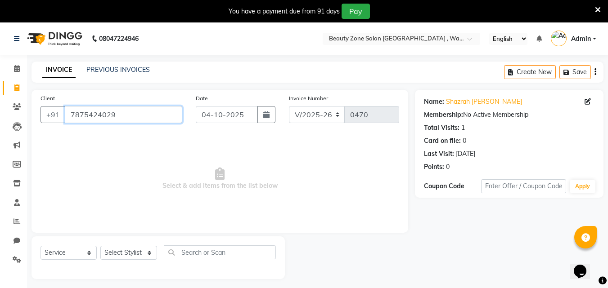
click at [113, 122] on input "7875424029" at bounding box center [123, 114] width 117 height 17
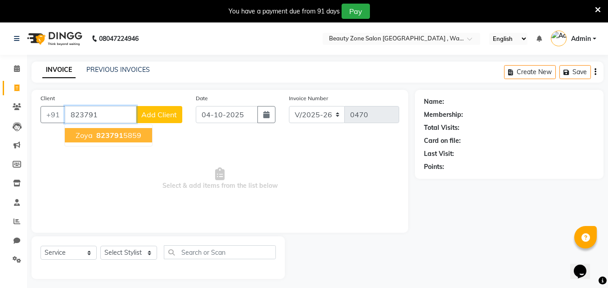
click at [116, 141] on button "Zoya 823791 5859" at bounding box center [108, 135] width 87 height 14
type input "8237915859"
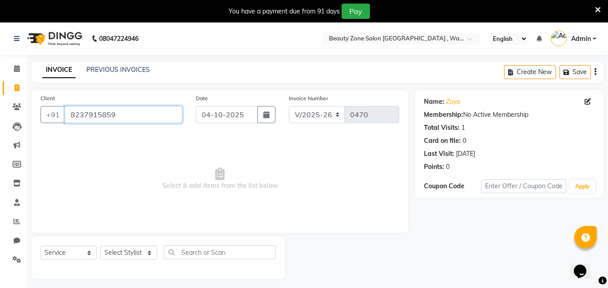
click at [116, 108] on input "8237915859" at bounding box center [123, 114] width 117 height 17
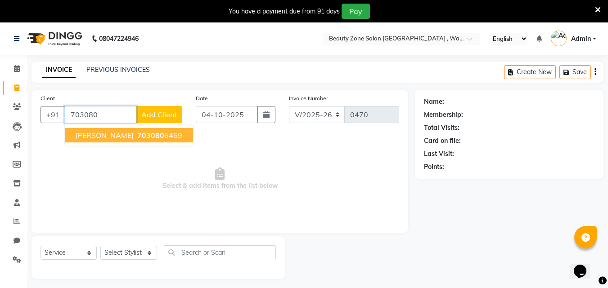
click at [137, 137] on span "703080" at bounding box center [150, 135] width 27 height 9
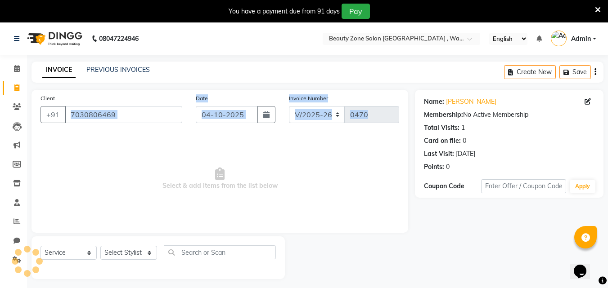
drag, startPoint x: 116, startPoint y: 137, endPoint x: 154, endPoint y: 113, distance: 44.5
click at [154, 113] on div "Client +91 7030806469 Date 04-10-2025 Invoice Number V/2025 V/2025-26 0470 Sele…" at bounding box center [220, 161] width 377 height 143
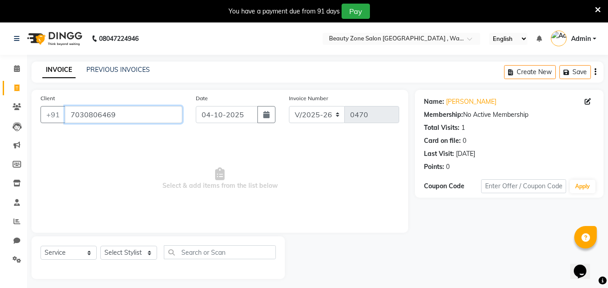
click at [154, 113] on input "7030806469" at bounding box center [123, 114] width 117 height 17
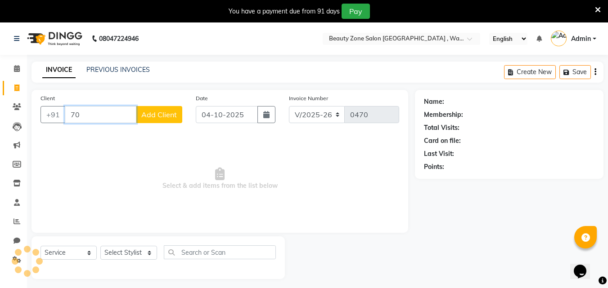
type input "7"
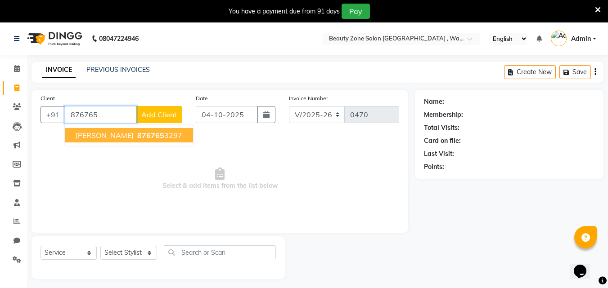
click at [154, 132] on ngb-highlight "876765 3297" at bounding box center [158, 135] width 47 height 9
type input "8767653297"
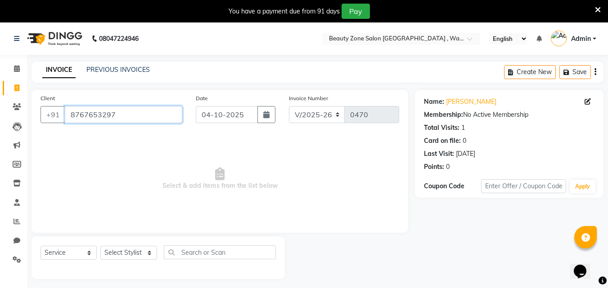
click at [103, 115] on input "8767653297" at bounding box center [123, 114] width 117 height 17
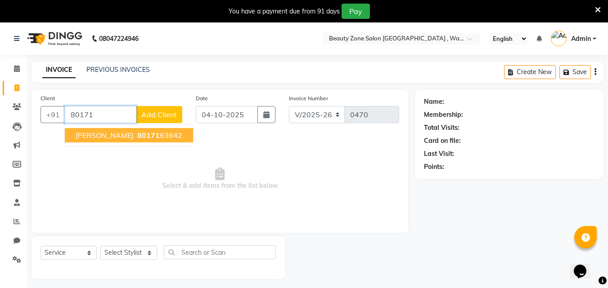
click at [100, 135] on span "Madhurima Ghosha" at bounding box center [105, 135] width 58 height 9
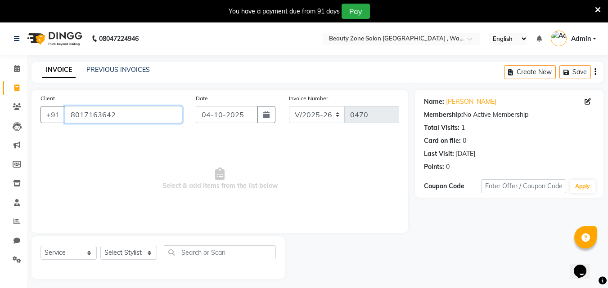
click at [117, 112] on input "8017163642" at bounding box center [123, 114] width 117 height 17
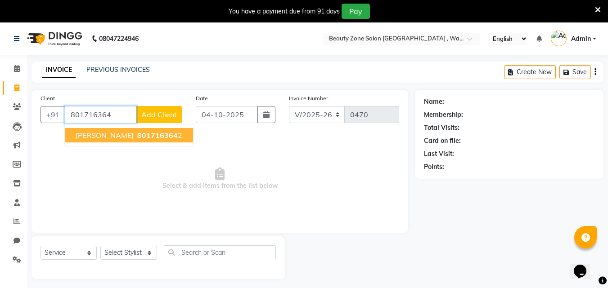
click at [109, 134] on span "Madhurima Ghosha" at bounding box center [105, 135] width 58 height 9
type input "8017163642"
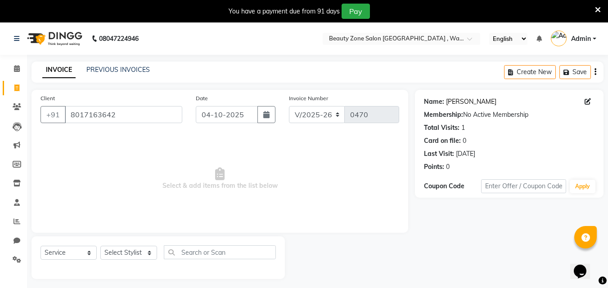
click at [452, 101] on link "Madhurima Ghosha" at bounding box center [471, 101] width 50 height 9
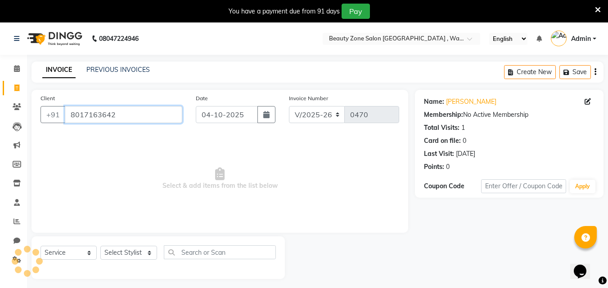
click at [117, 108] on input "8017163642" at bounding box center [123, 114] width 117 height 17
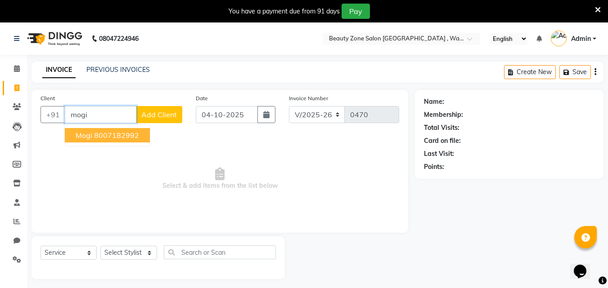
click at [103, 141] on button "Mogi 8007182992" at bounding box center [107, 135] width 85 height 14
type input "8007182992"
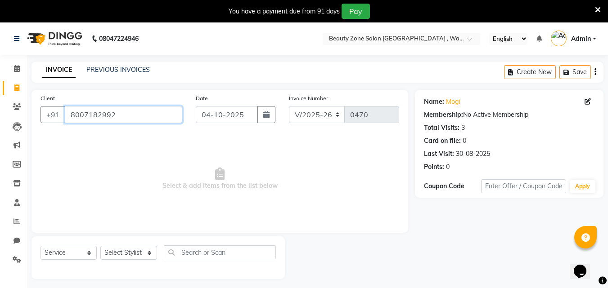
click at [124, 110] on input "8007182992" at bounding box center [123, 114] width 117 height 17
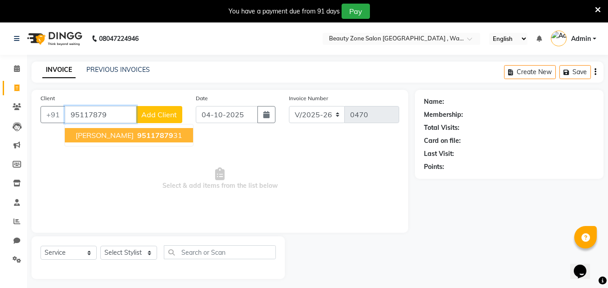
click at [117, 133] on button "Daksh Shah 95117879 31" at bounding box center [129, 135] width 128 height 14
type input "9511787931"
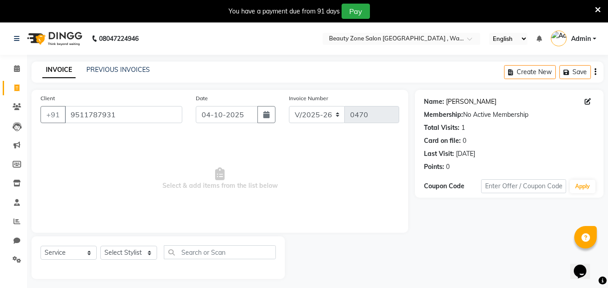
click at [446, 103] on link "Daksh Shah" at bounding box center [471, 101] width 50 height 9
click at [133, 121] on input "9511787931" at bounding box center [123, 114] width 117 height 17
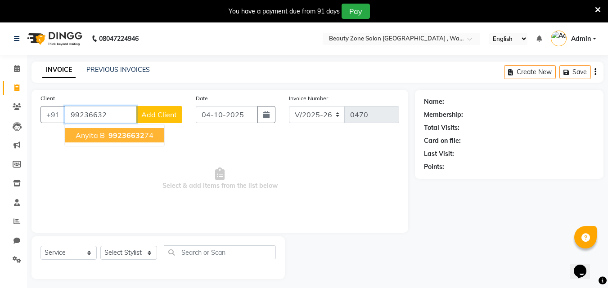
click at [99, 137] on span "Anyita B" at bounding box center [90, 135] width 29 height 9
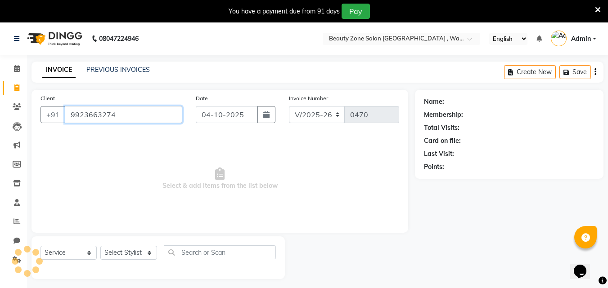
type input "9923663274"
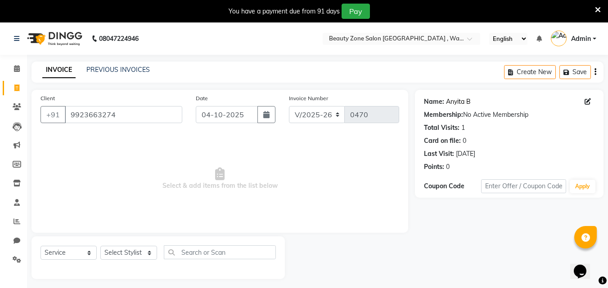
click at [461, 99] on link "Anyita B" at bounding box center [458, 101] width 25 height 9
click at [115, 111] on input "9923663274" at bounding box center [123, 114] width 117 height 17
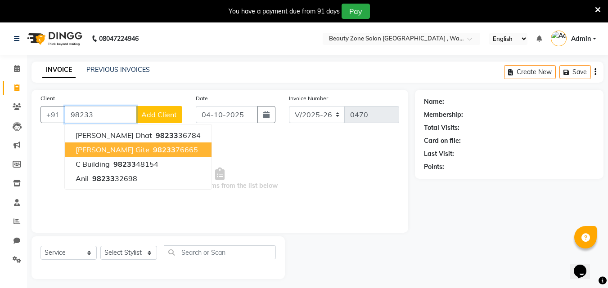
click at [119, 156] on button "Mayuri Gite 98233 76665" at bounding box center [138, 150] width 147 height 14
type input "9823376665"
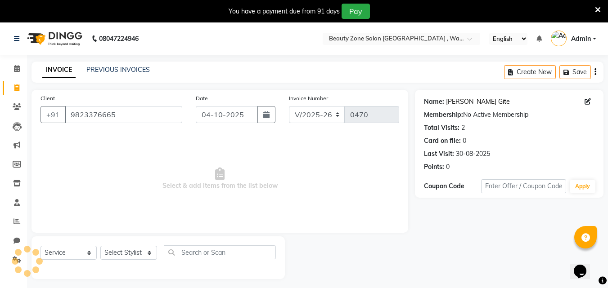
click at [459, 102] on link "Mayuri Gite" at bounding box center [478, 101] width 64 height 9
click at [138, 122] on input "9823376665" at bounding box center [123, 114] width 117 height 17
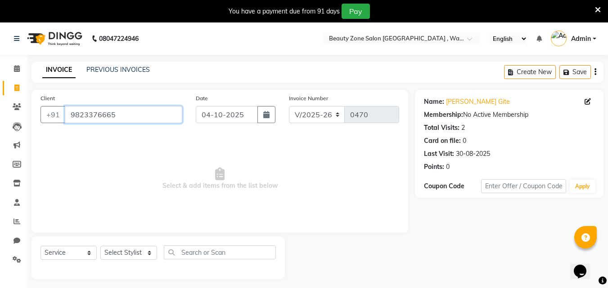
click at [138, 122] on input "9823376665" at bounding box center [123, 114] width 117 height 17
click at [597, 9] on icon at bounding box center [598, 10] width 6 height 8
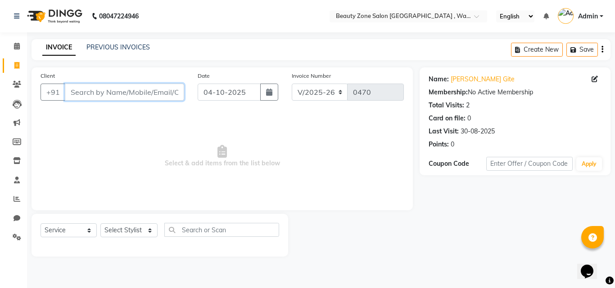
click at [132, 89] on input "Client" at bounding box center [124, 92] width 119 height 17
click at [146, 90] on input "Client" at bounding box center [124, 92] width 119 height 17
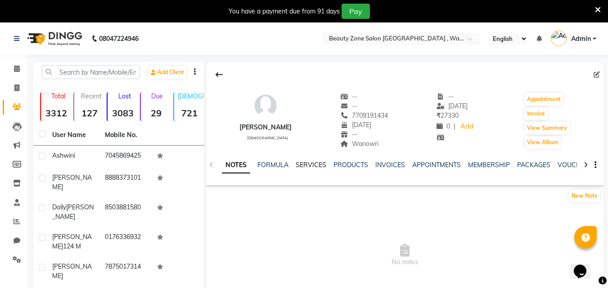
click at [308, 162] on link "SERVICES" at bounding box center [311, 165] width 31 height 8
click at [302, 166] on link "SERVICES" at bounding box center [311, 165] width 31 height 8
click at [307, 167] on link "SERVICES" at bounding box center [311, 165] width 31 height 8
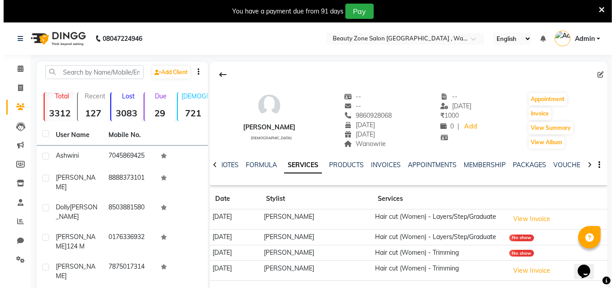
scroll to position [132, 0]
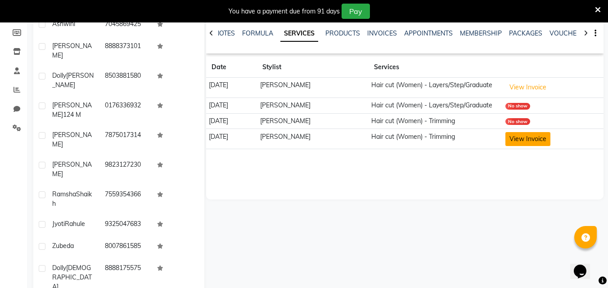
click at [529, 134] on button "View Invoice" at bounding box center [527, 139] width 45 height 14
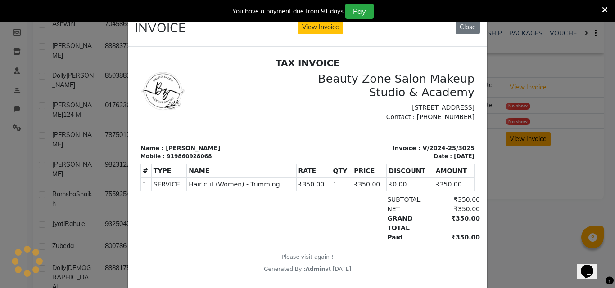
scroll to position [0, 0]
click at [464, 29] on button "Close" at bounding box center [467, 27] width 24 height 14
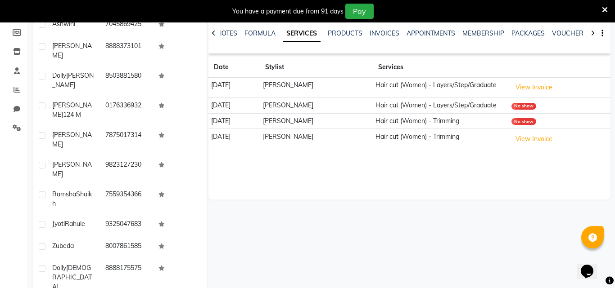
scroll to position [124, 0]
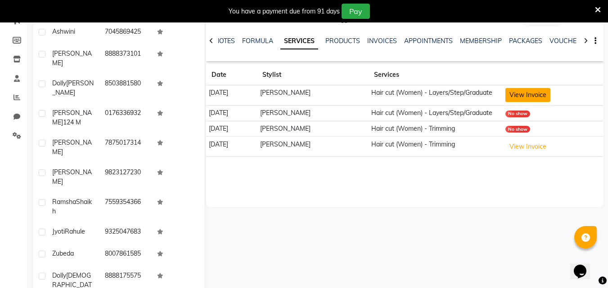
click at [531, 90] on button "View Invoice" at bounding box center [527, 95] width 45 height 14
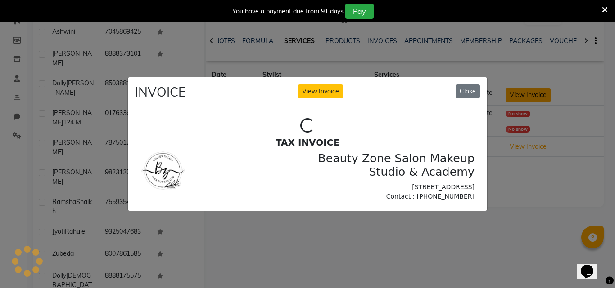
scroll to position [0, 0]
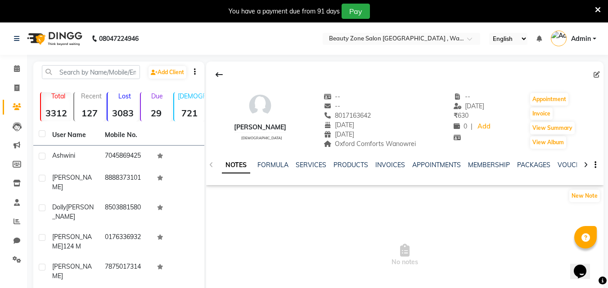
click at [307, 161] on div "SERVICES" at bounding box center [311, 165] width 31 height 9
click at [307, 163] on link "SERVICES" at bounding box center [311, 165] width 31 height 8
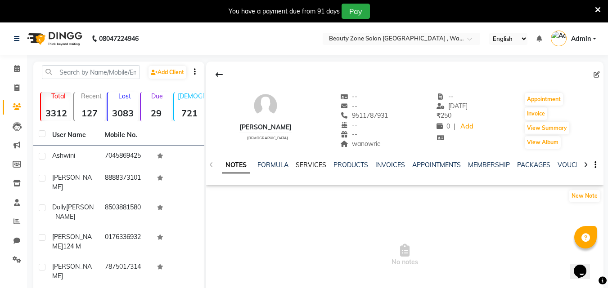
click at [297, 164] on link "SERVICES" at bounding box center [311, 165] width 31 height 8
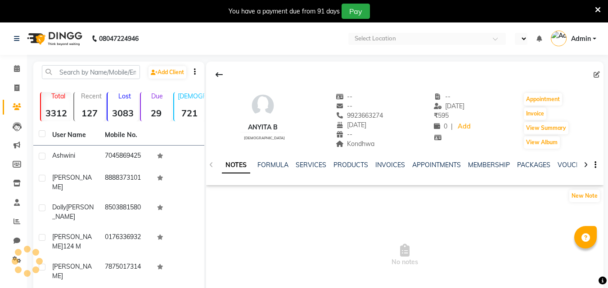
select select "en"
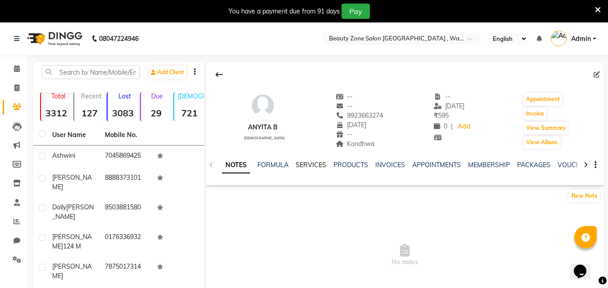
click at [312, 164] on link "SERVICES" at bounding box center [311, 165] width 31 height 8
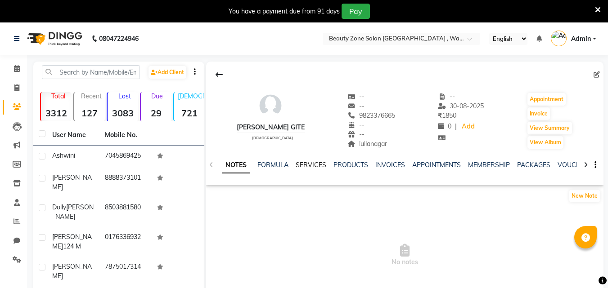
click at [314, 167] on link "SERVICES" at bounding box center [311, 165] width 31 height 8
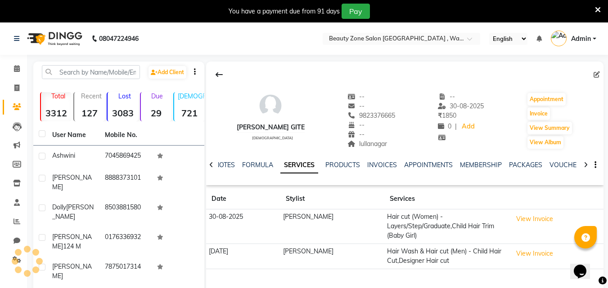
click at [595, 13] on icon at bounding box center [598, 10] width 6 height 8
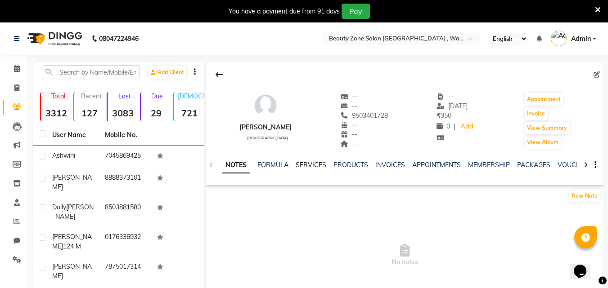
click at [302, 167] on link "SERVICES" at bounding box center [311, 165] width 31 height 8
click at [318, 162] on link "SERVICES" at bounding box center [311, 165] width 31 height 8
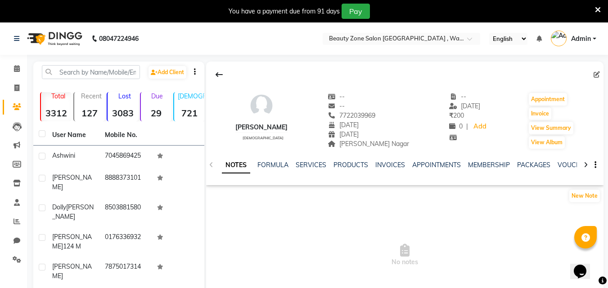
click at [294, 171] on div "NOTES FORMULA SERVICES PRODUCTS INVOICES APPOINTMENTS MEMBERSHIP PACKAGES VOUCH…" at bounding box center [394, 169] width 344 height 17
click at [310, 167] on link "SERVICES" at bounding box center [311, 165] width 31 height 8
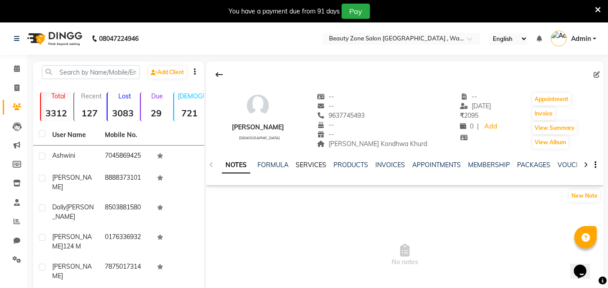
click at [313, 161] on link "SERVICES" at bounding box center [311, 165] width 31 height 8
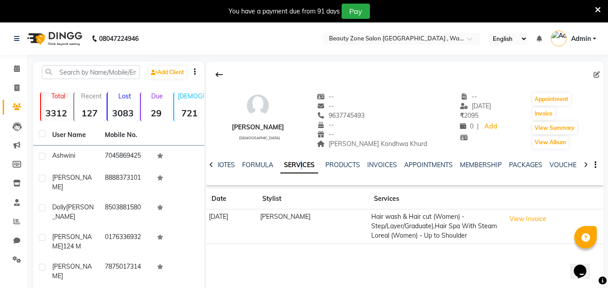
click at [309, 152] on div "NOTES FORMULA SERVICES PRODUCTS INVOICES APPOINTMENTS MEMBERSHIP PACKAGES VOUCH…" at bounding box center [404, 165] width 397 height 31
click at [238, 76] on div at bounding box center [404, 74] width 397 height 17
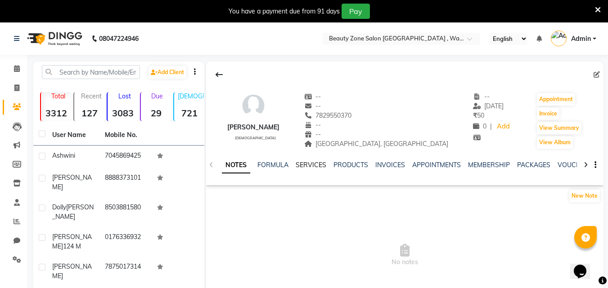
drag, startPoint x: 310, startPoint y: 169, endPoint x: 312, endPoint y: 162, distance: 7.5
click at [312, 162] on div "SERVICES" at bounding box center [311, 165] width 31 height 9
click at [312, 167] on link "SERVICES" at bounding box center [311, 165] width 31 height 8
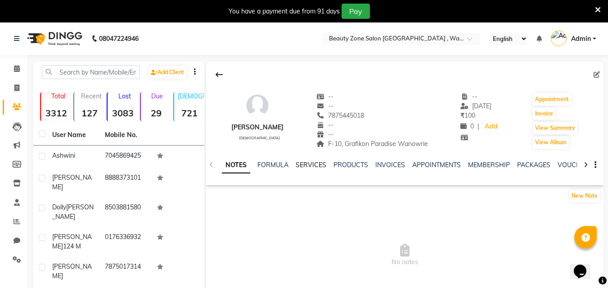
click at [316, 163] on link "SERVICES" at bounding box center [311, 165] width 31 height 8
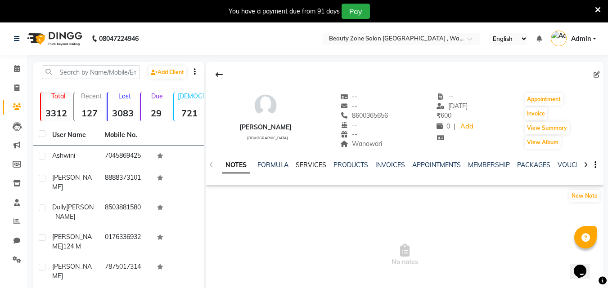
click at [308, 167] on link "SERVICES" at bounding box center [311, 165] width 31 height 8
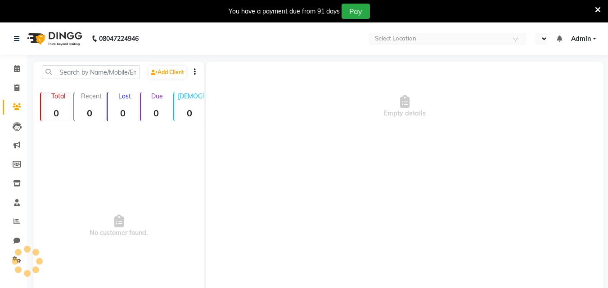
select select "en"
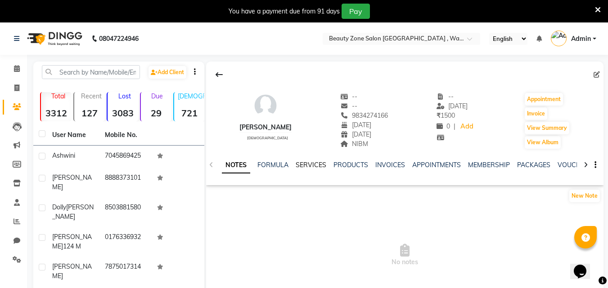
click at [308, 165] on link "SERVICES" at bounding box center [311, 165] width 31 height 8
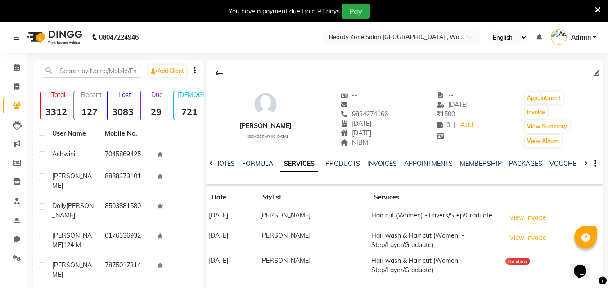
scroll to position [1, 0]
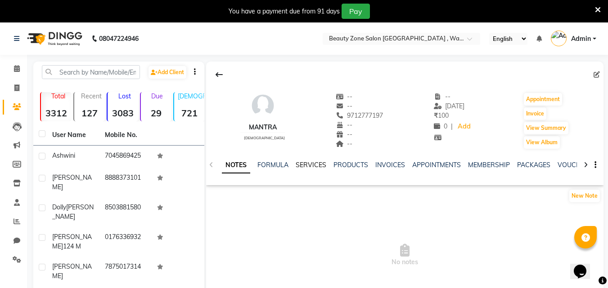
click at [322, 162] on link "SERVICES" at bounding box center [311, 165] width 31 height 8
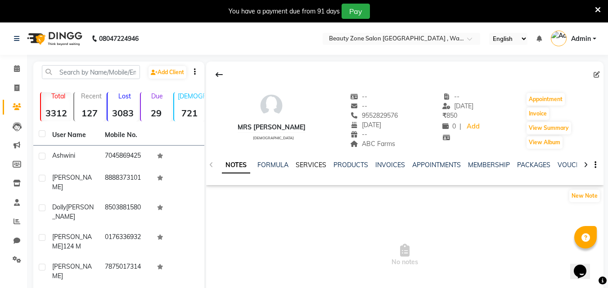
click at [315, 162] on link "SERVICES" at bounding box center [311, 165] width 31 height 8
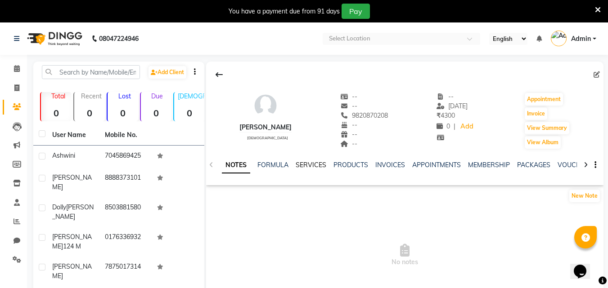
click at [317, 167] on link "SERVICES" at bounding box center [311, 165] width 31 height 8
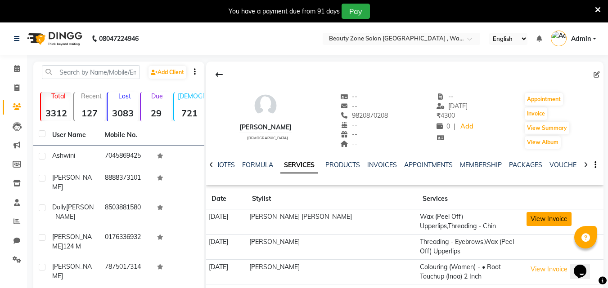
click at [534, 216] on button "View Invoice" at bounding box center [549, 219] width 45 height 14
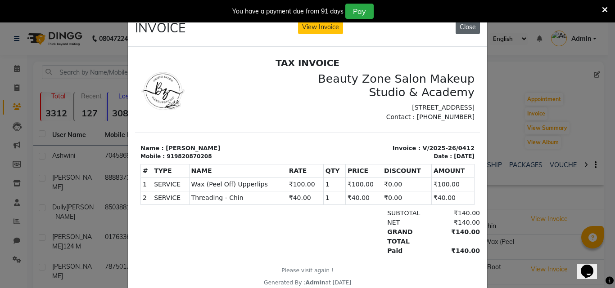
click at [475, 27] on button "Close" at bounding box center [467, 27] width 24 height 14
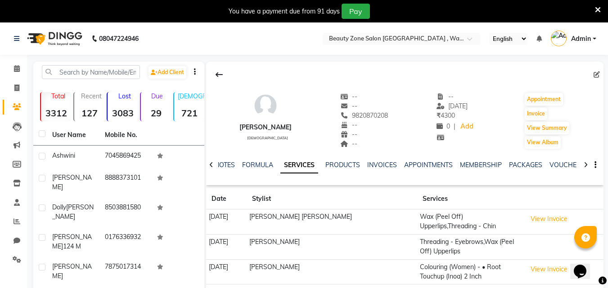
scroll to position [132, 0]
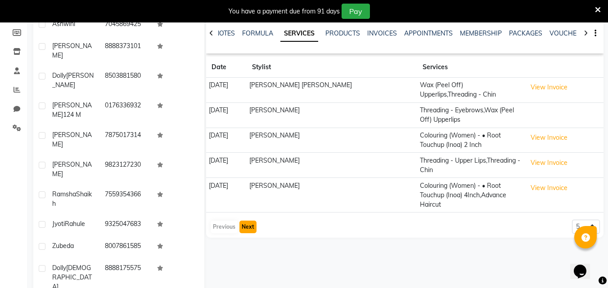
click at [250, 221] on button "Next" at bounding box center [247, 227] width 17 height 13
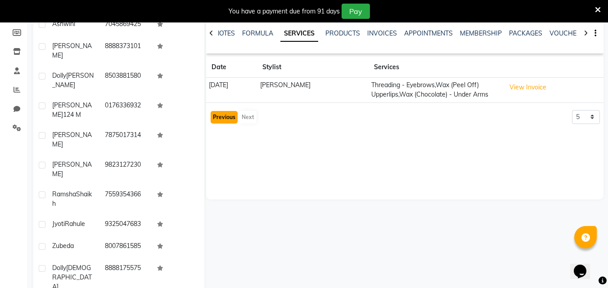
click at [219, 121] on button "Previous" at bounding box center [224, 117] width 27 height 13
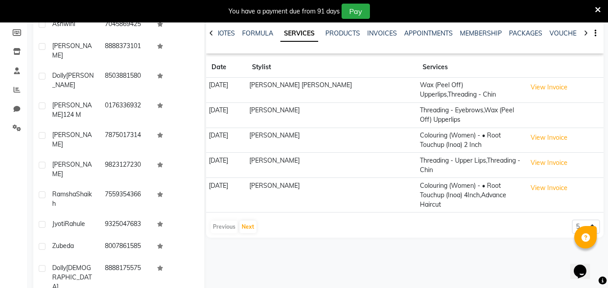
scroll to position [0, 0]
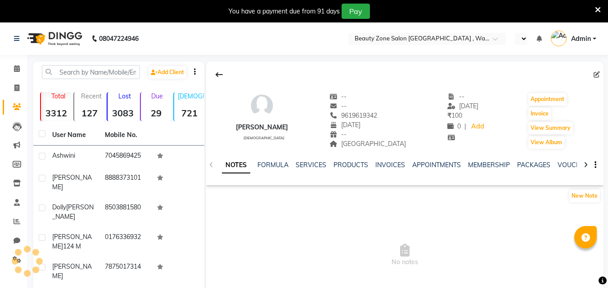
select select "en"
click at [316, 165] on link "SERVICES" at bounding box center [311, 165] width 31 height 8
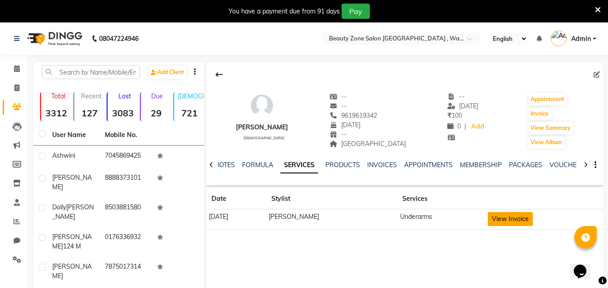
click at [511, 212] on button "View Invoice" at bounding box center [510, 219] width 45 height 14
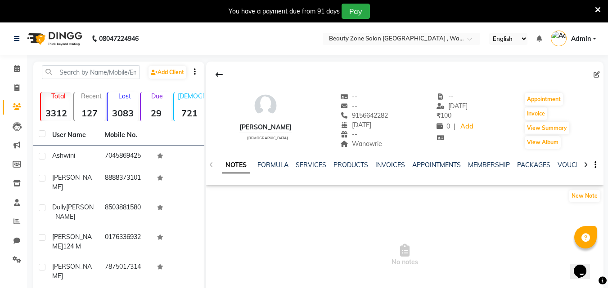
click at [309, 160] on div "NOTES FORMULA SERVICES PRODUCTS INVOICES APPOINTMENTS MEMBERSHIP PACKAGES VOUCH…" at bounding box center [404, 165] width 397 height 31
click at [309, 163] on link "SERVICES" at bounding box center [311, 165] width 31 height 8
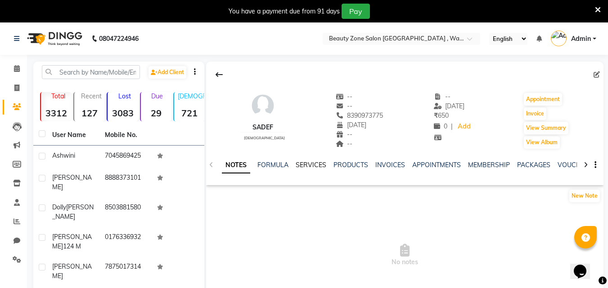
click at [314, 168] on link "SERVICES" at bounding box center [311, 165] width 31 height 8
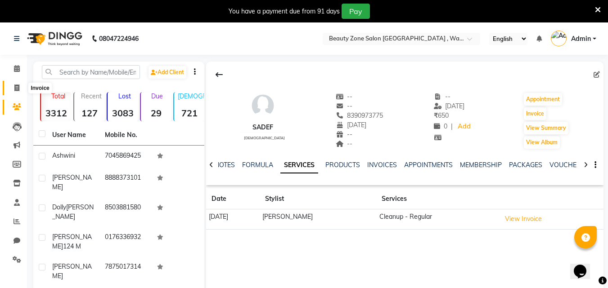
click at [14, 86] on icon at bounding box center [16, 88] width 5 height 7
select select "4568"
select select "service"
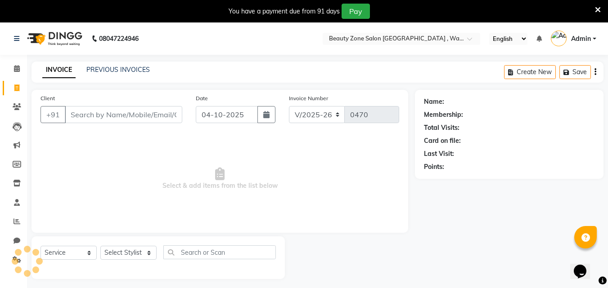
scroll to position [23, 0]
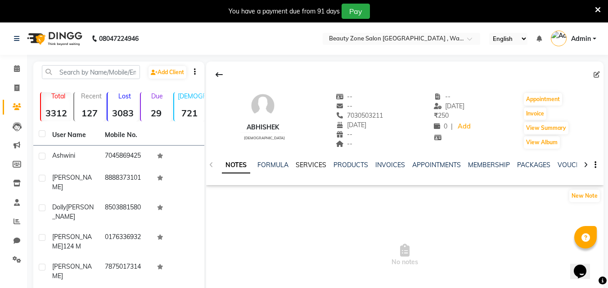
click at [315, 162] on link "SERVICES" at bounding box center [311, 165] width 31 height 8
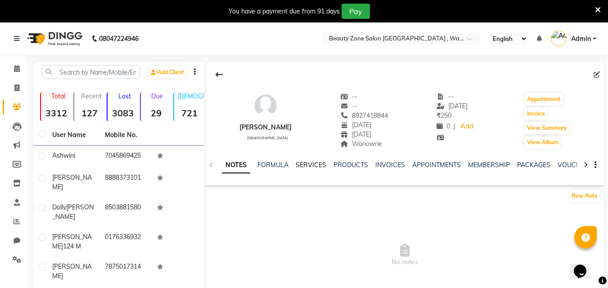
click at [307, 162] on link "SERVICES" at bounding box center [311, 165] width 31 height 8
click at [317, 163] on link "SERVICES" at bounding box center [311, 165] width 31 height 8
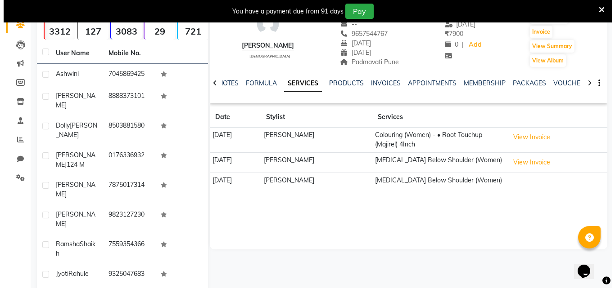
scroll to position [81, 0]
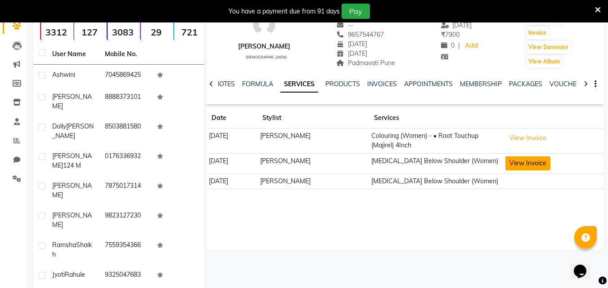
click at [536, 167] on button "View Invoice" at bounding box center [527, 164] width 45 height 14
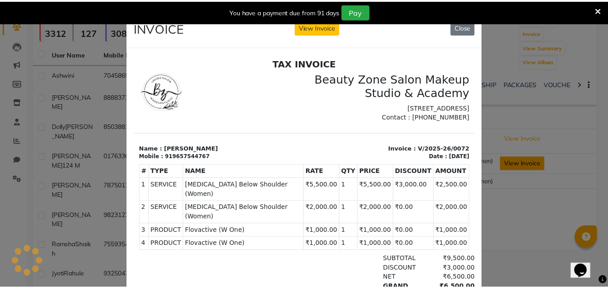
scroll to position [0, 0]
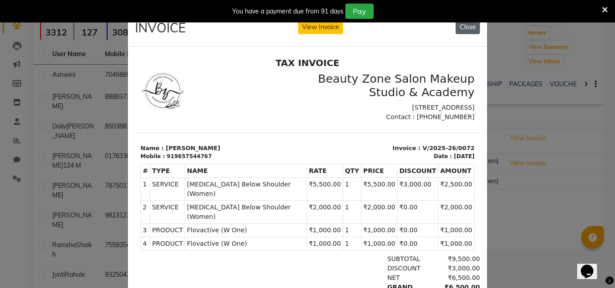
click at [468, 25] on button "Close" at bounding box center [467, 27] width 24 height 14
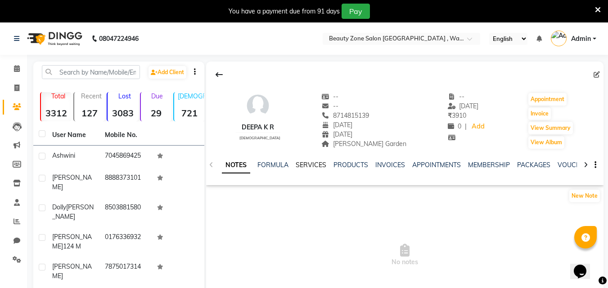
click at [309, 166] on link "SERVICES" at bounding box center [311, 165] width 31 height 8
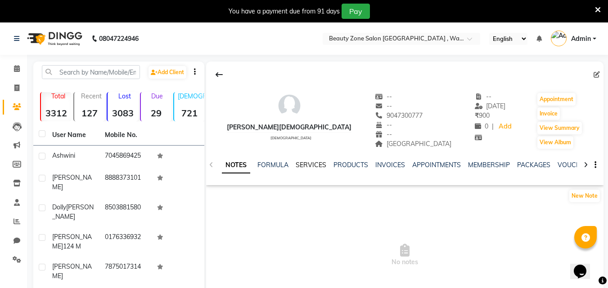
click at [307, 164] on link "SERVICES" at bounding box center [311, 165] width 31 height 8
